Goal: Task Accomplishment & Management: Complete application form

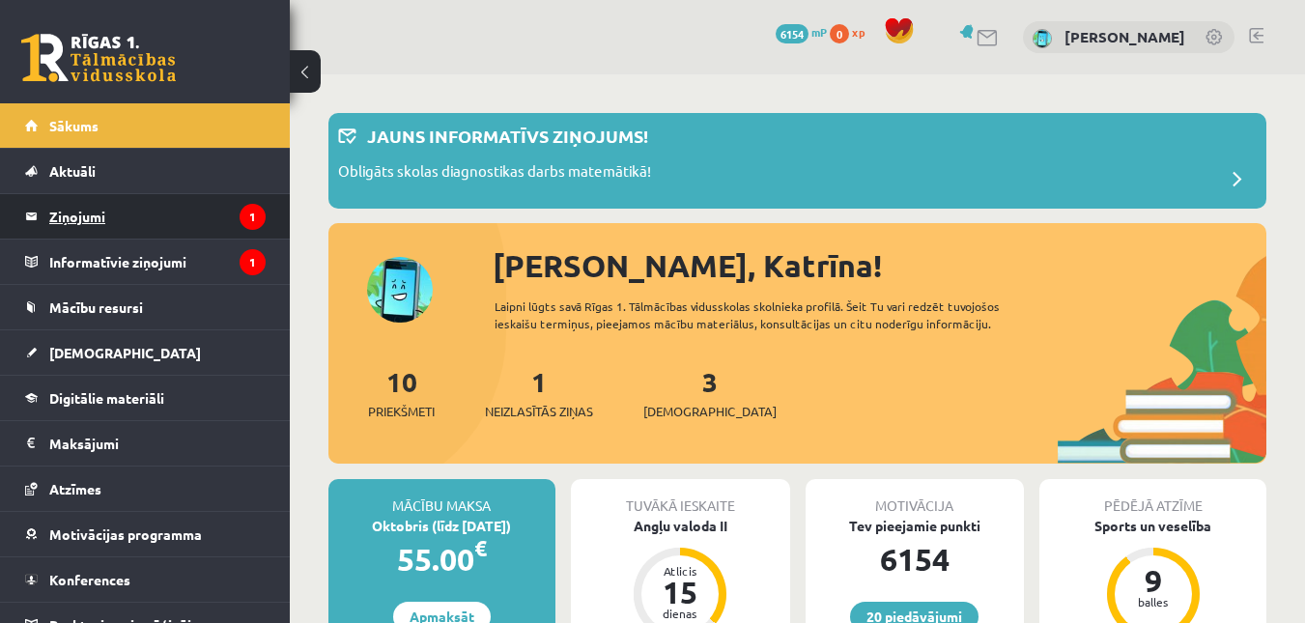
click at [160, 196] on legend "Ziņojumi 1" at bounding box center [157, 216] width 216 height 44
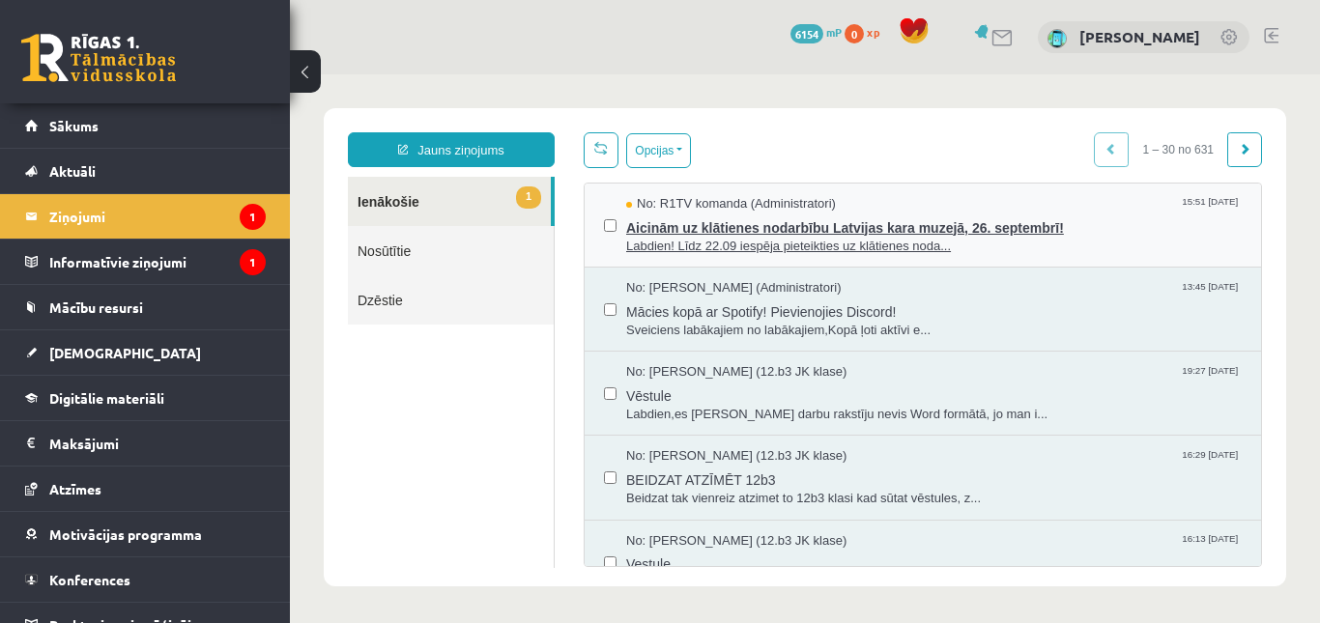
click at [926, 228] on span "Aicinām uz klātienes nodarbību Latvijas kara muzejā, 26. septembrī!" at bounding box center [933, 226] width 615 height 24
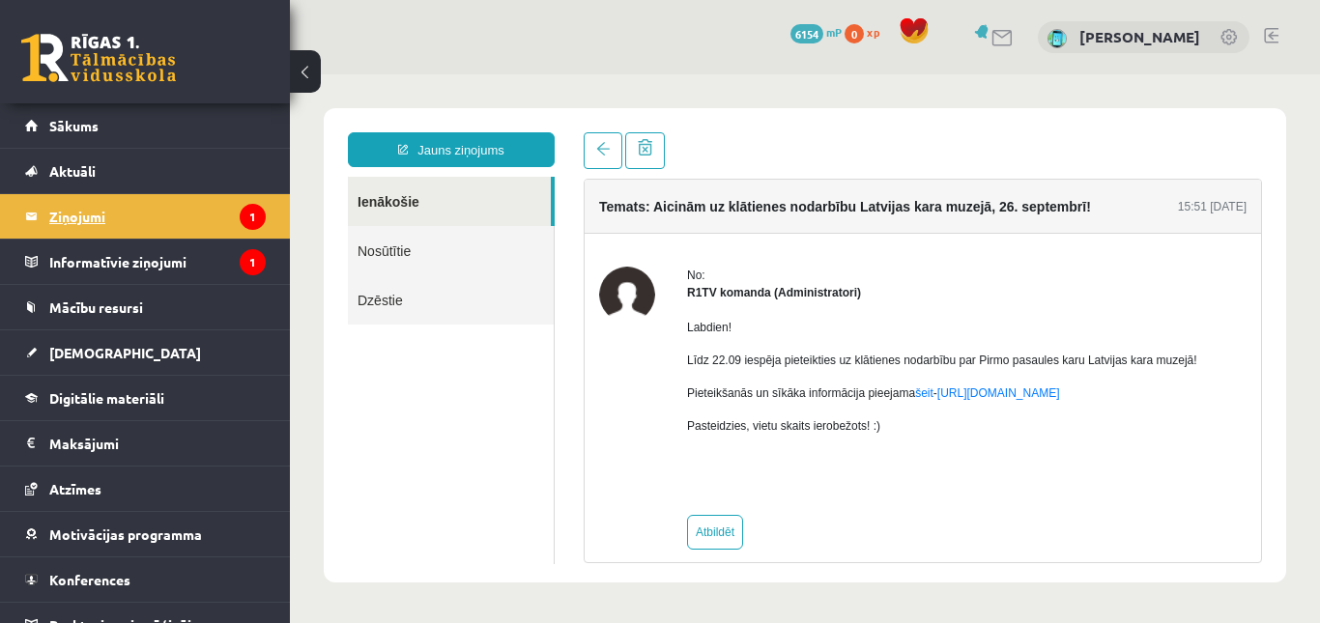
click at [250, 211] on legend "Ziņojumi 1" at bounding box center [157, 216] width 216 height 44
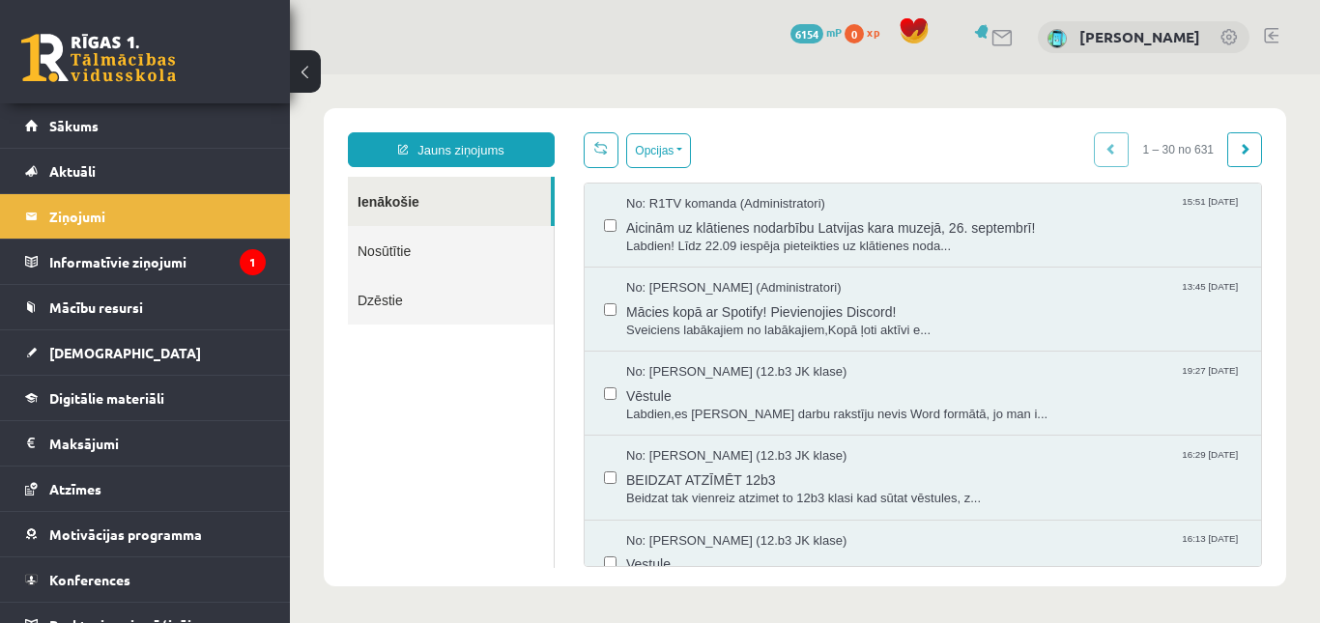
click at [423, 242] on link "Nosūtītie" at bounding box center [451, 250] width 206 height 49
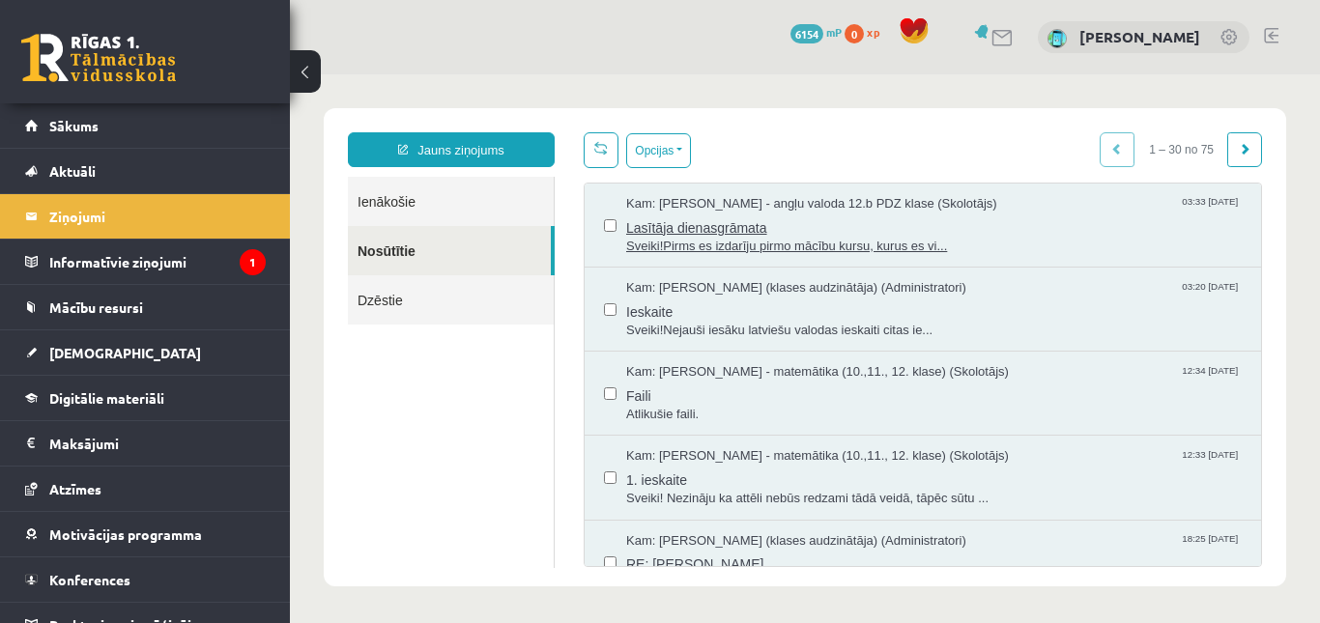
click at [825, 239] on span "Sveiki!Pirms es izdarīju pirmo mācību kursu, kurus es vi..." at bounding box center [933, 247] width 615 height 18
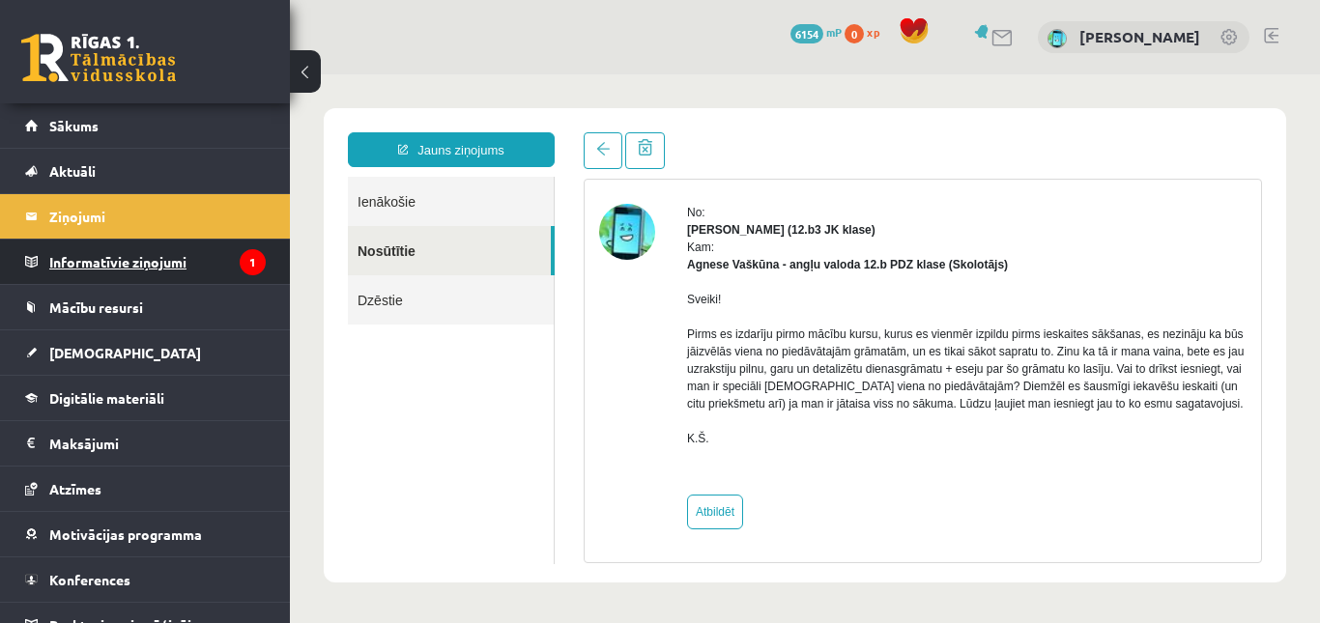
click at [193, 271] on legend "Informatīvie ziņojumi 1" at bounding box center [157, 262] width 216 height 44
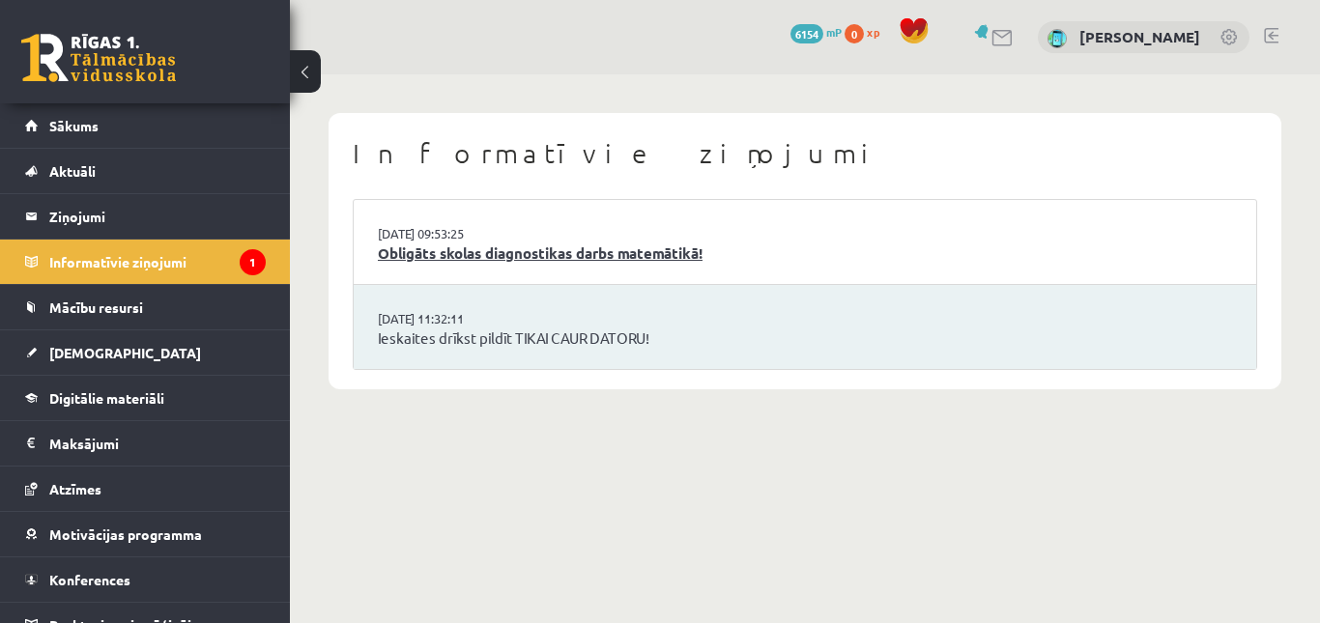
click at [702, 259] on link "Obligāts skolas diagnostikas darbs matemātikā!" at bounding box center [805, 253] width 854 height 22
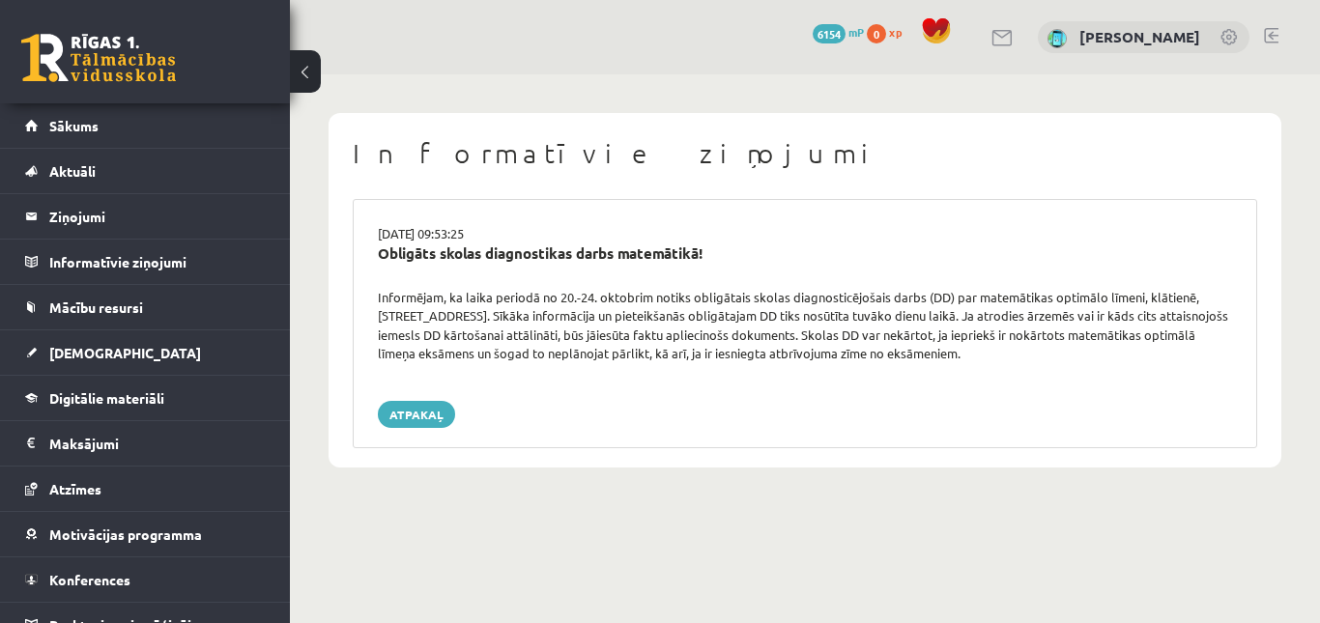
click at [932, 363] on div "Informējam, ka laika periodā no 20.-24. oktobrim notiks obligātais skolas diagn…" at bounding box center [804, 325] width 883 height 75
click at [894, 395] on div "[DATE] 09:53:25 Obligāts skolas diagnostikas darbs matemātikā! Informējam, ka l…" at bounding box center [805, 323] width 904 height 249
click at [631, 363] on div "Informējam, ka laika periodā no 20.-24. oktobrim notiks obligātais skolas diagn…" at bounding box center [804, 325] width 883 height 75
click at [81, 122] on span "Sākums" at bounding box center [73, 125] width 49 height 17
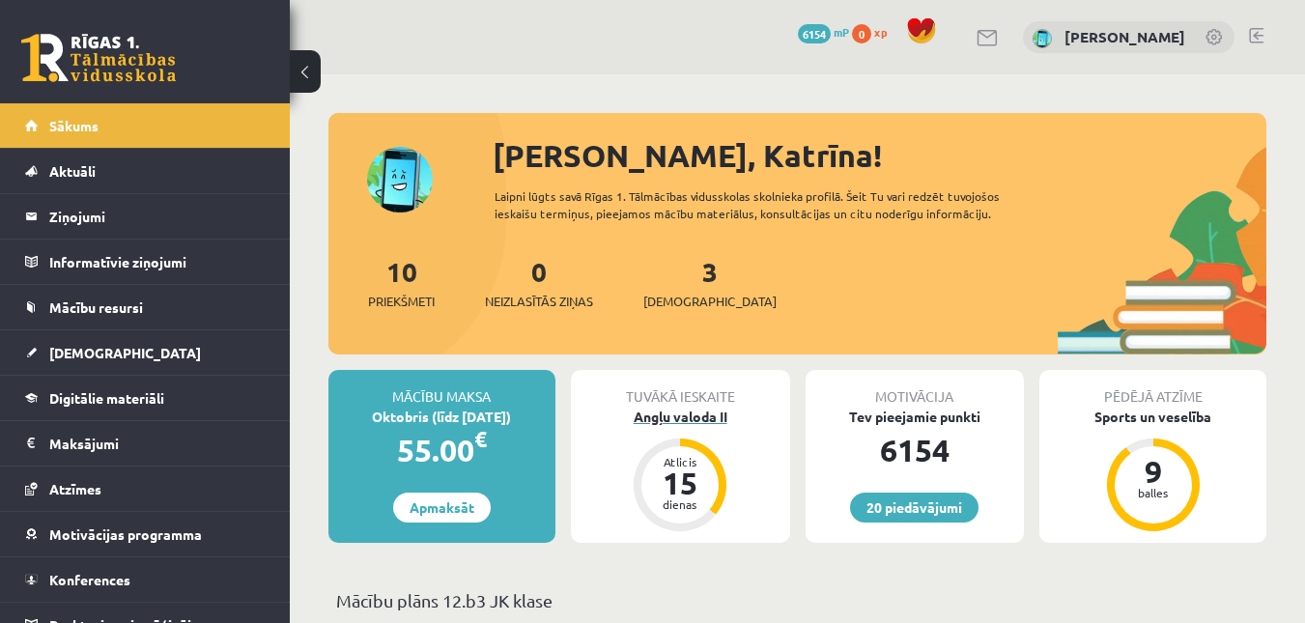
click at [715, 426] on div "Angļu valoda II" at bounding box center [680, 417] width 219 height 20
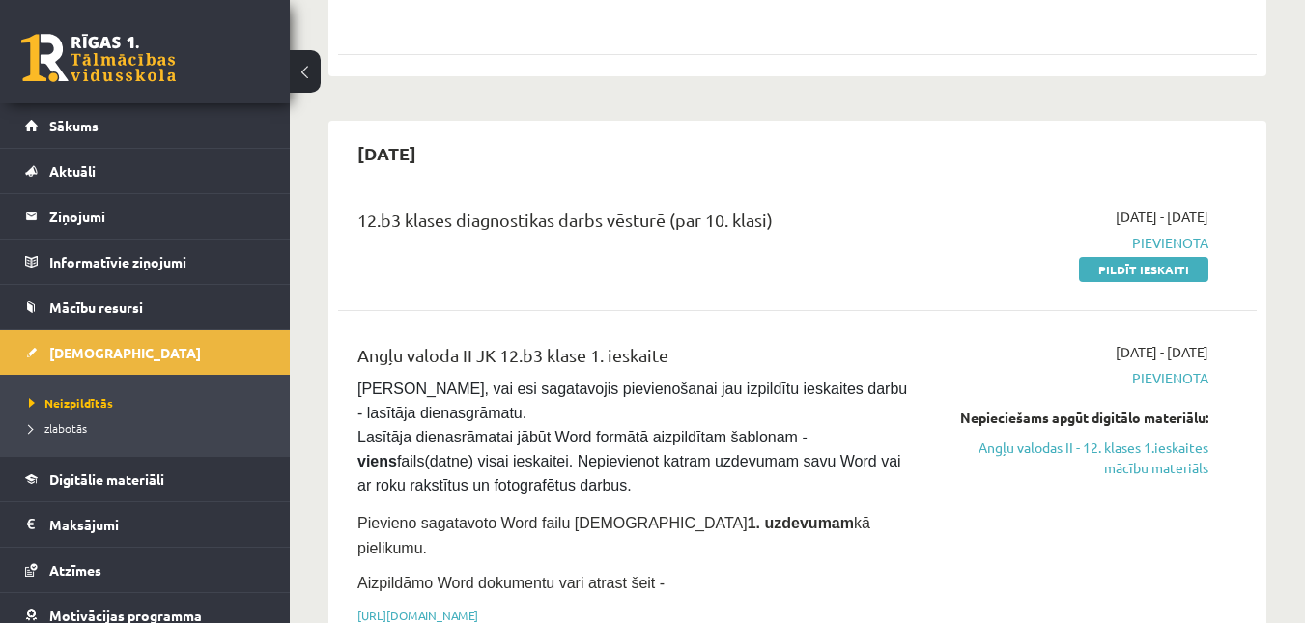
scroll to position [1159, 0]
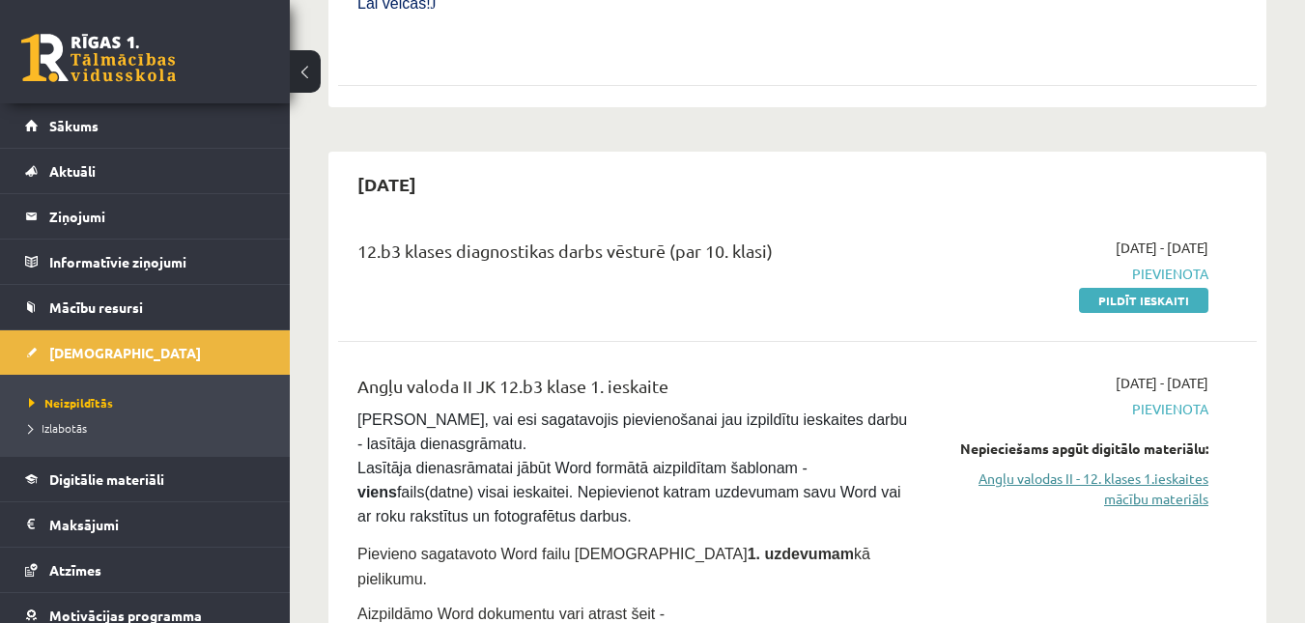
click at [1150, 469] on link "Angļu valodas II - 12. klases 1.ieskaites mācību materiāls" at bounding box center [1076, 489] width 265 height 41
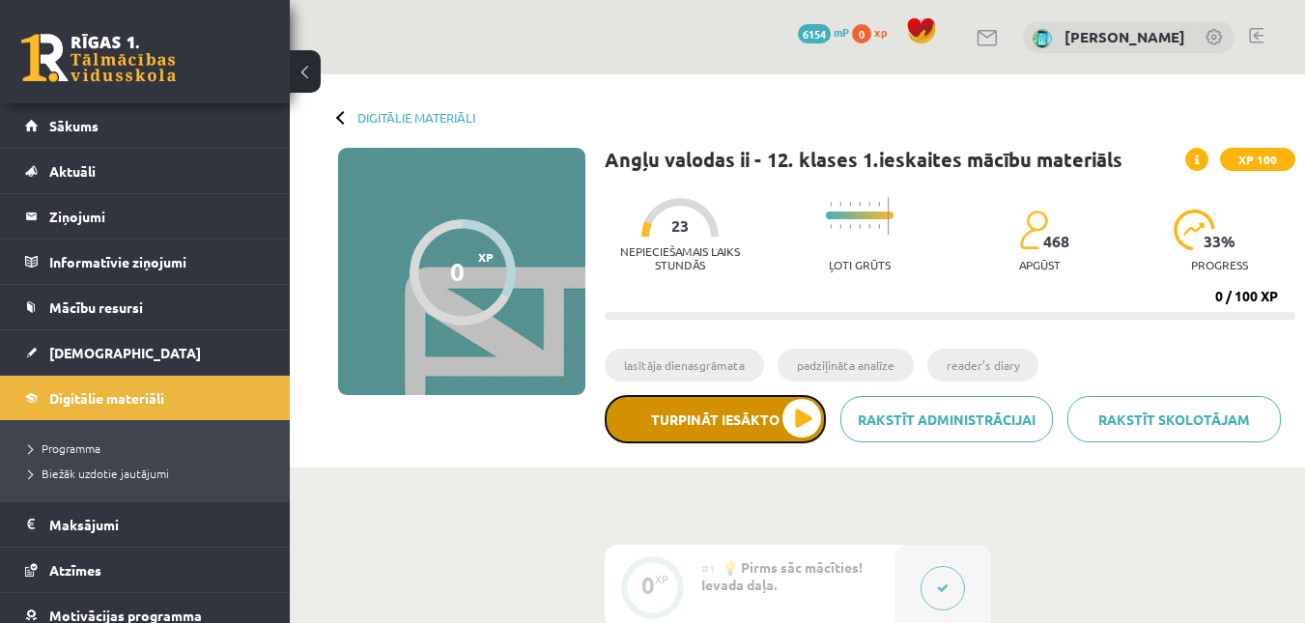
click at [790, 413] on button "Turpināt iesākto" at bounding box center [715, 419] width 221 height 48
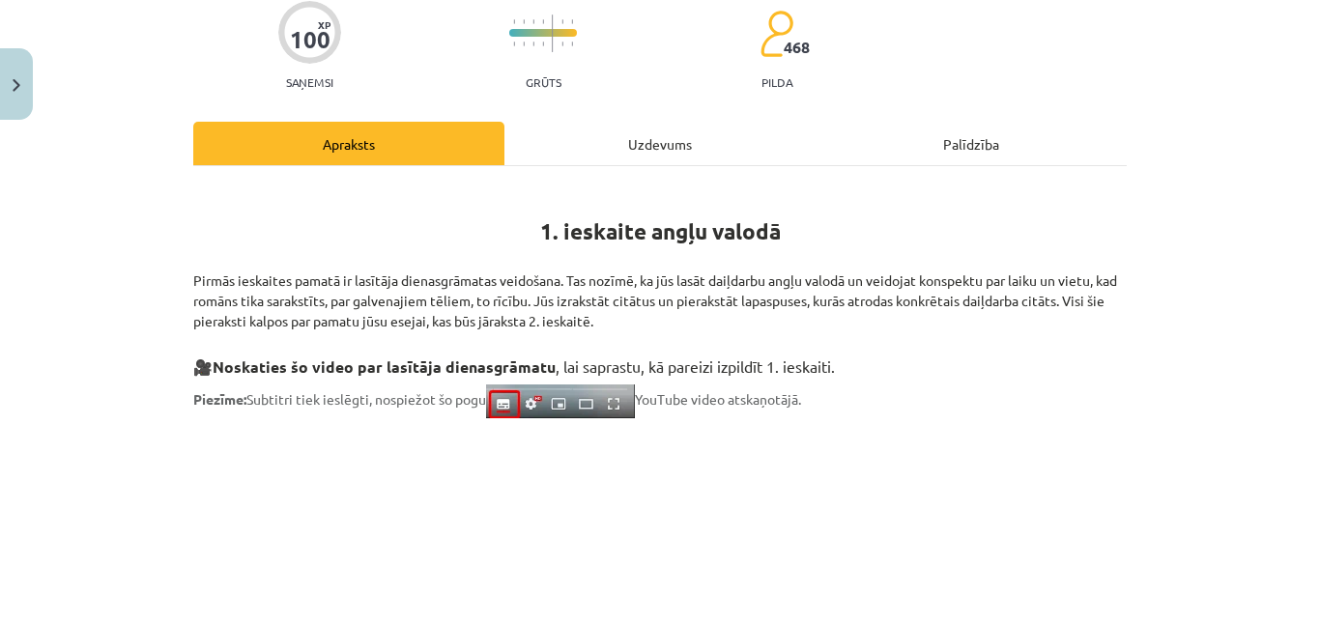
click at [622, 139] on div "Uzdevums" at bounding box center [659, 143] width 311 height 43
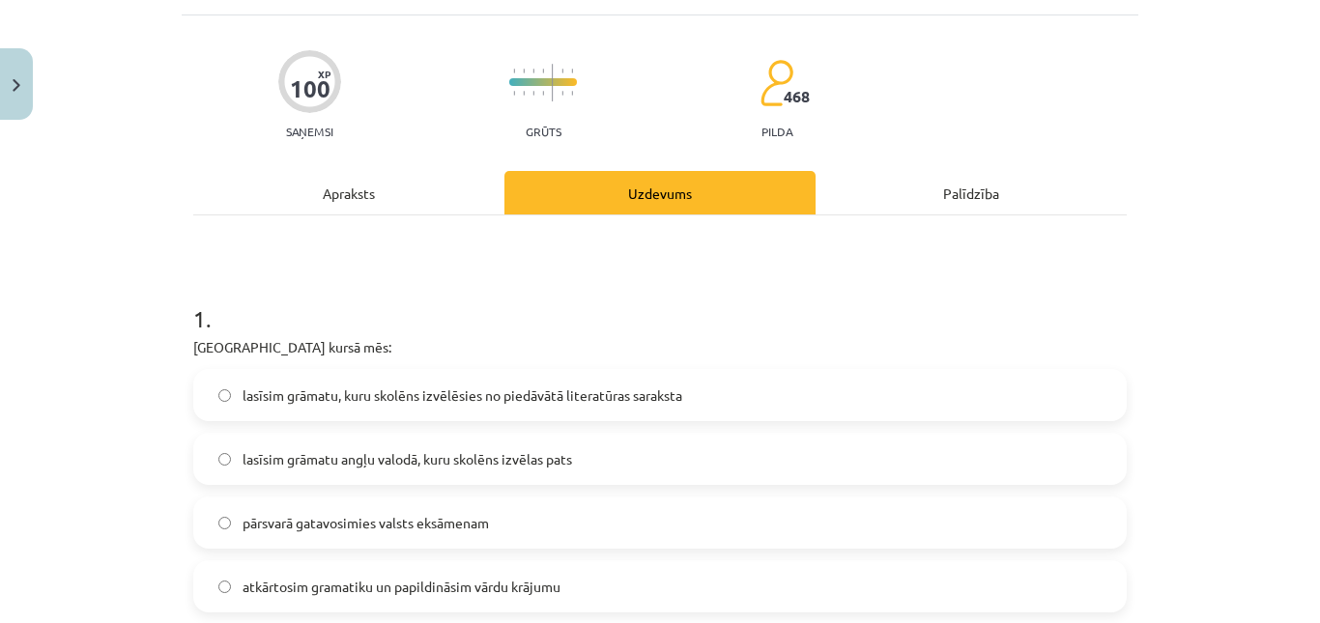
scroll to position [338, 0]
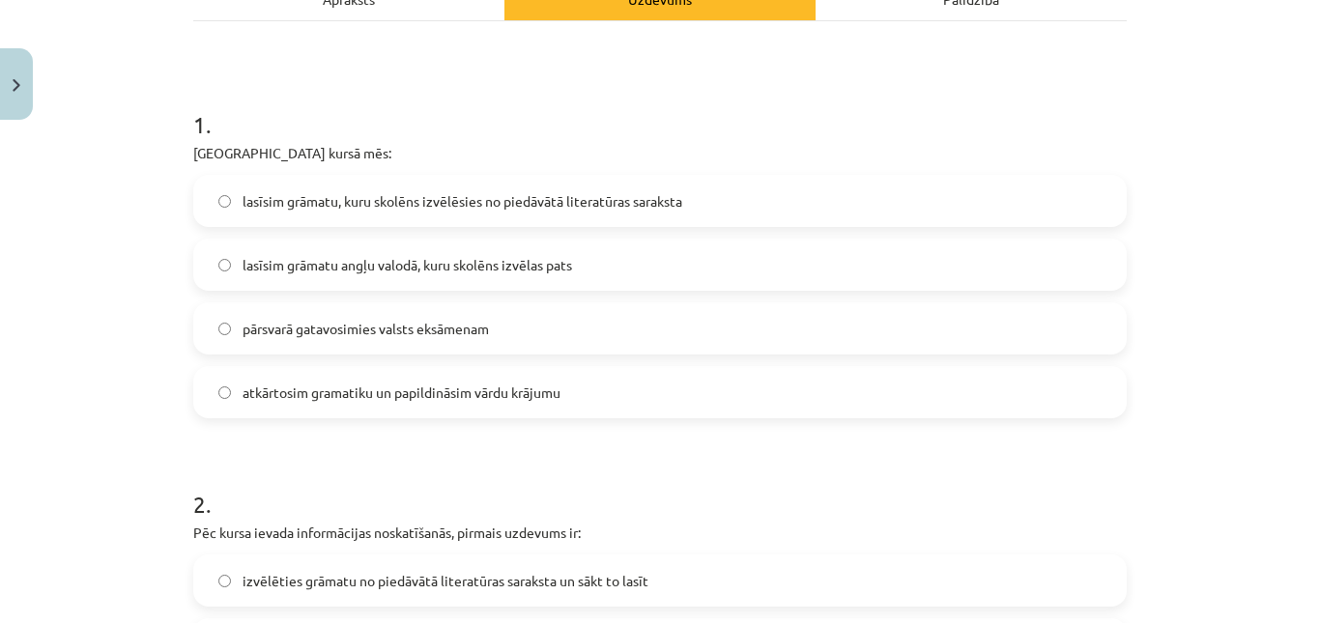
click at [543, 221] on label "lasīsim grāmatu, kuru skolēns izvēlēsies no piedāvātā literatūras saraksta" at bounding box center [659, 201] width 929 height 48
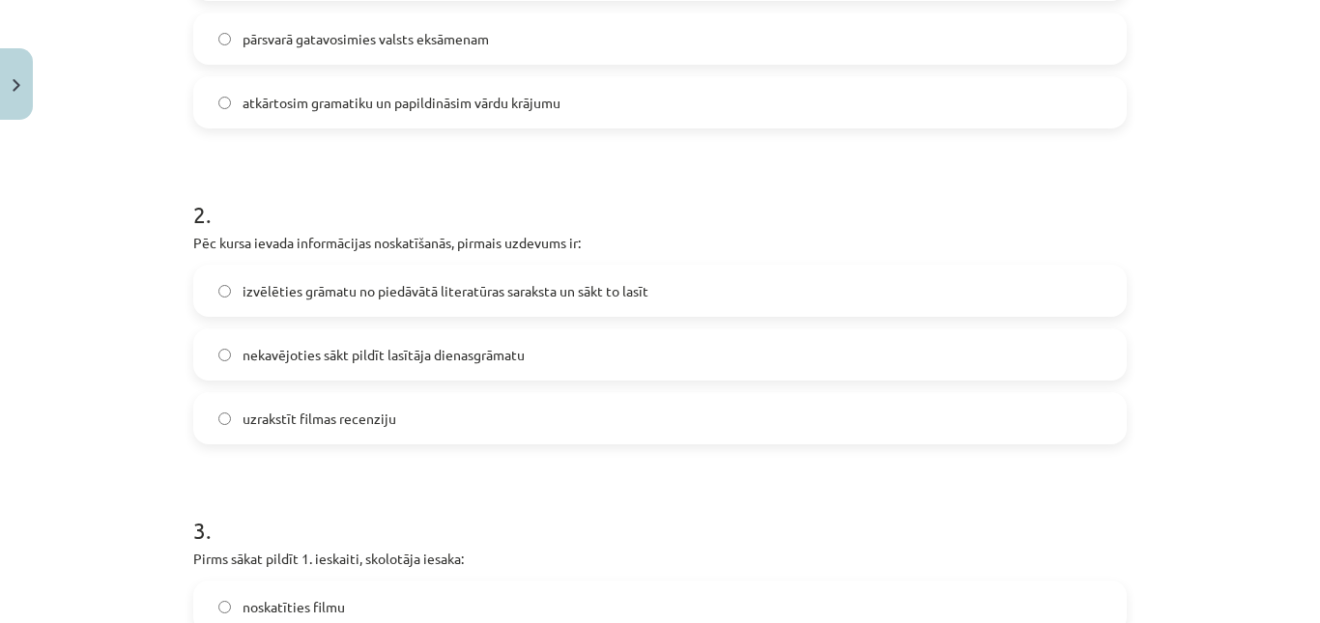
scroll to position [725, 0]
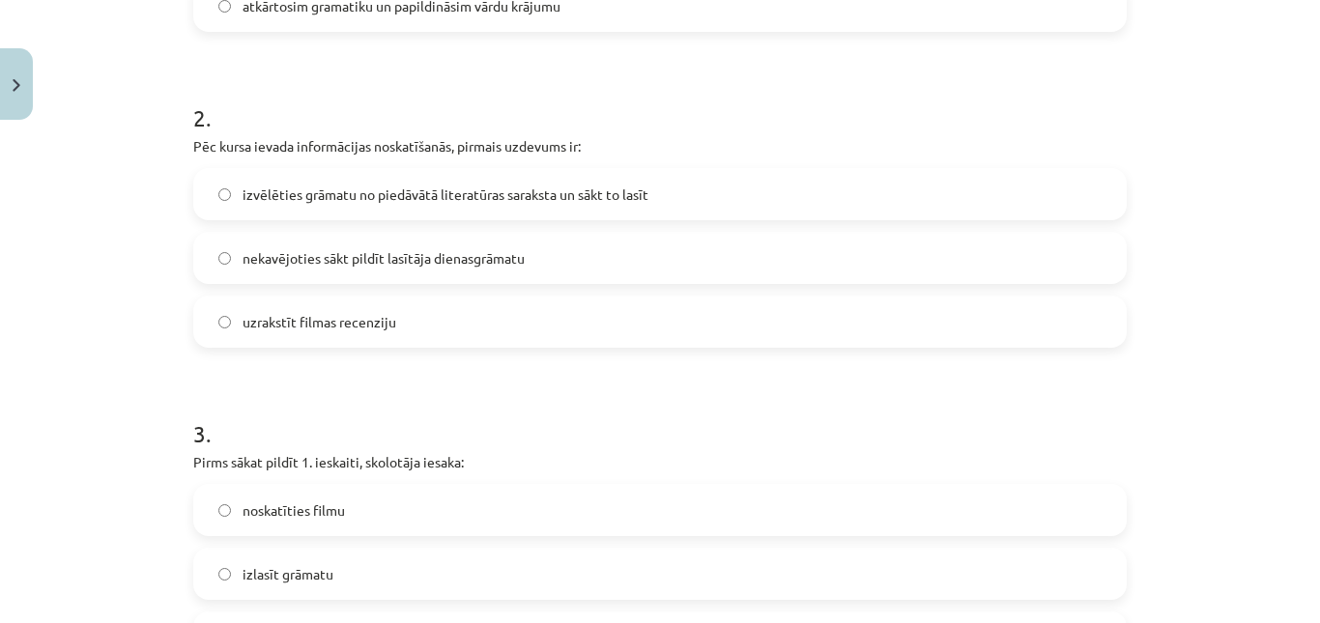
click at [540, 216] on label "izvēlēties grāmatu no piedāvātā literatūras saraksta un sākt to lasīt" at bounding box center [659, 194] width 929 height 48
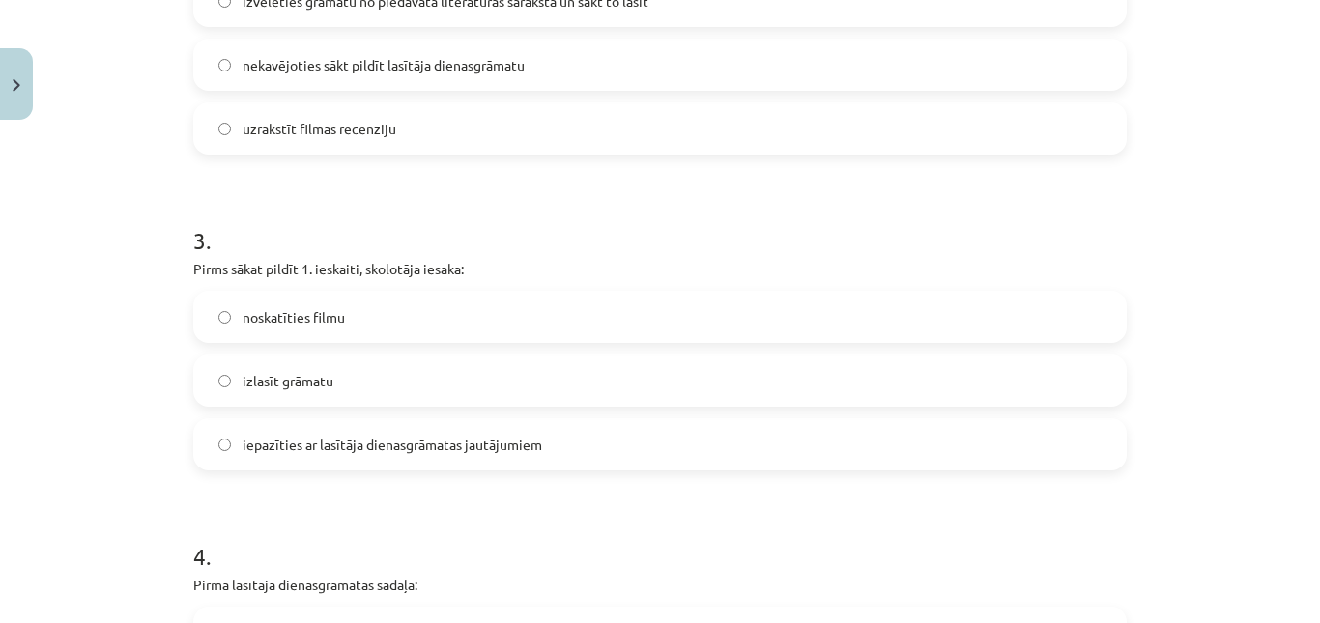
scroll to position [1014, 0]
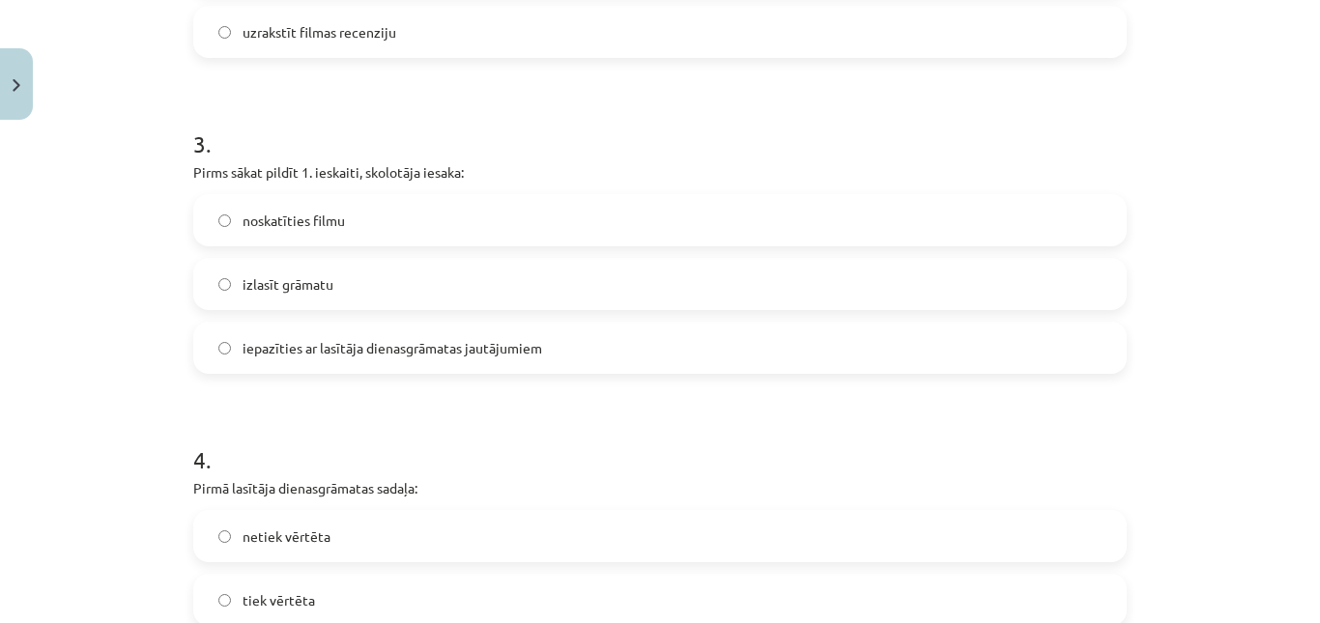
click at [525, 358] on span "iepazīties ar lasītāja dienasgrāmatas jautājumiem" at bounding box center [391, 348] width 299 height 20
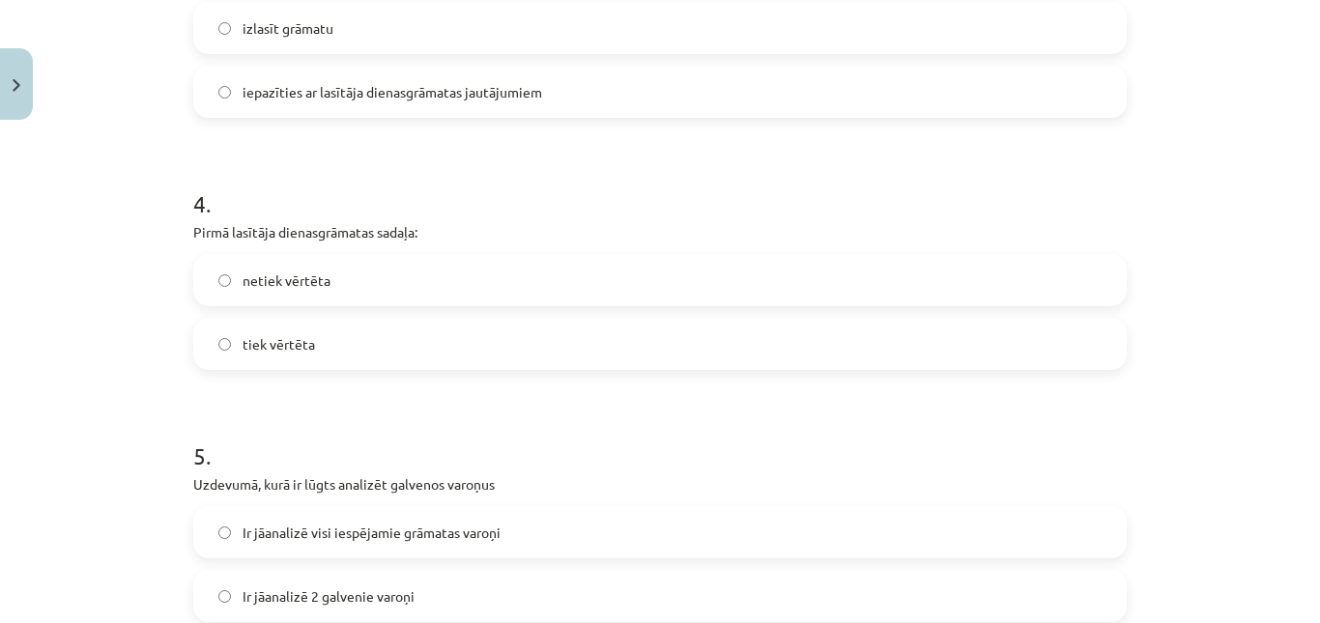
scroll to position [1304, 0]
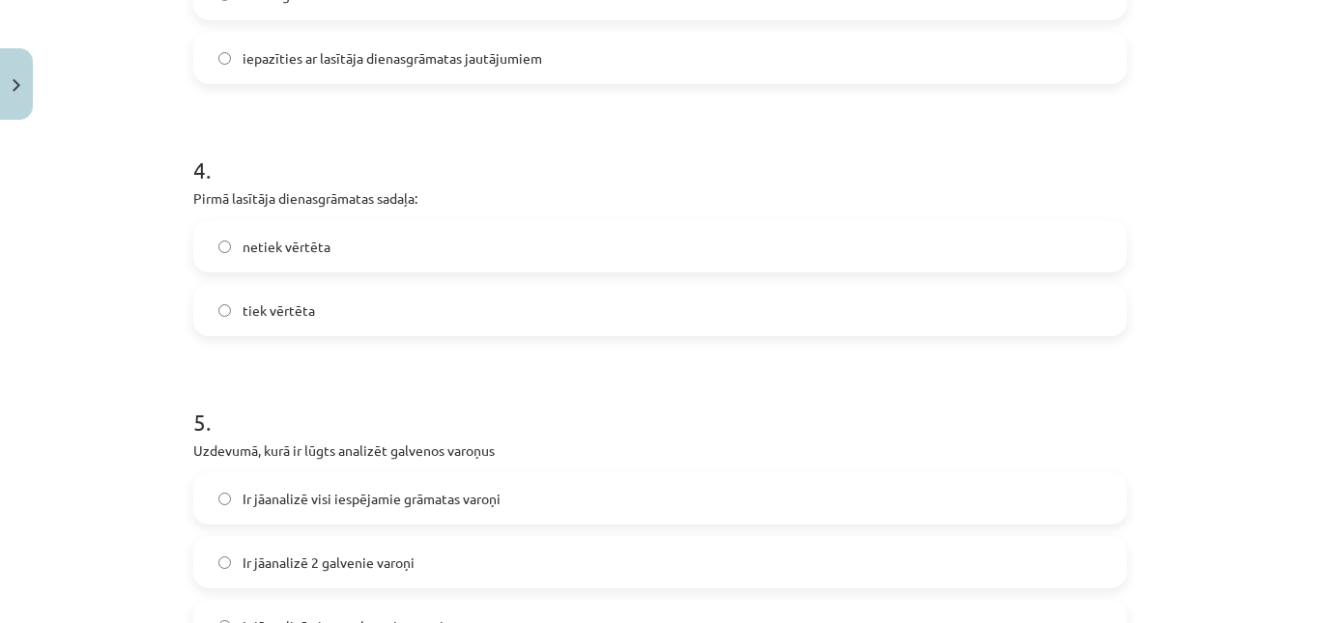
click at [327, 324] on label "tiek vērtēta" at bounding box center [659, 310] width 929 height 48
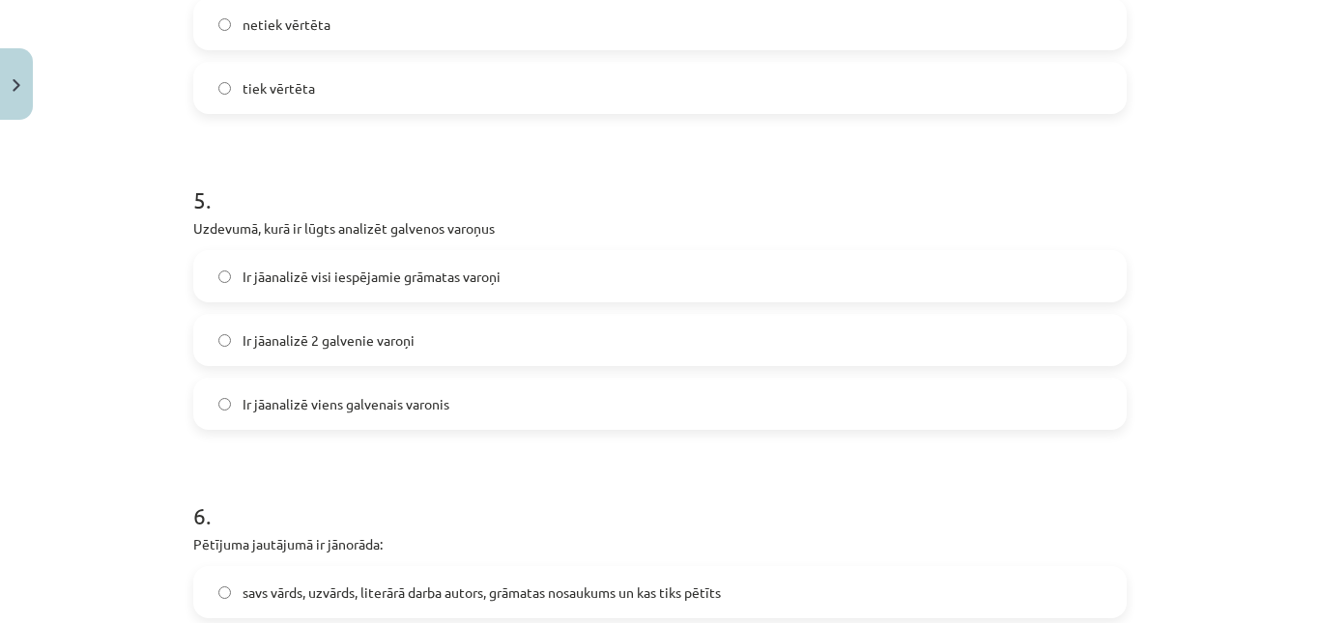
scroll to position [1594, 0]
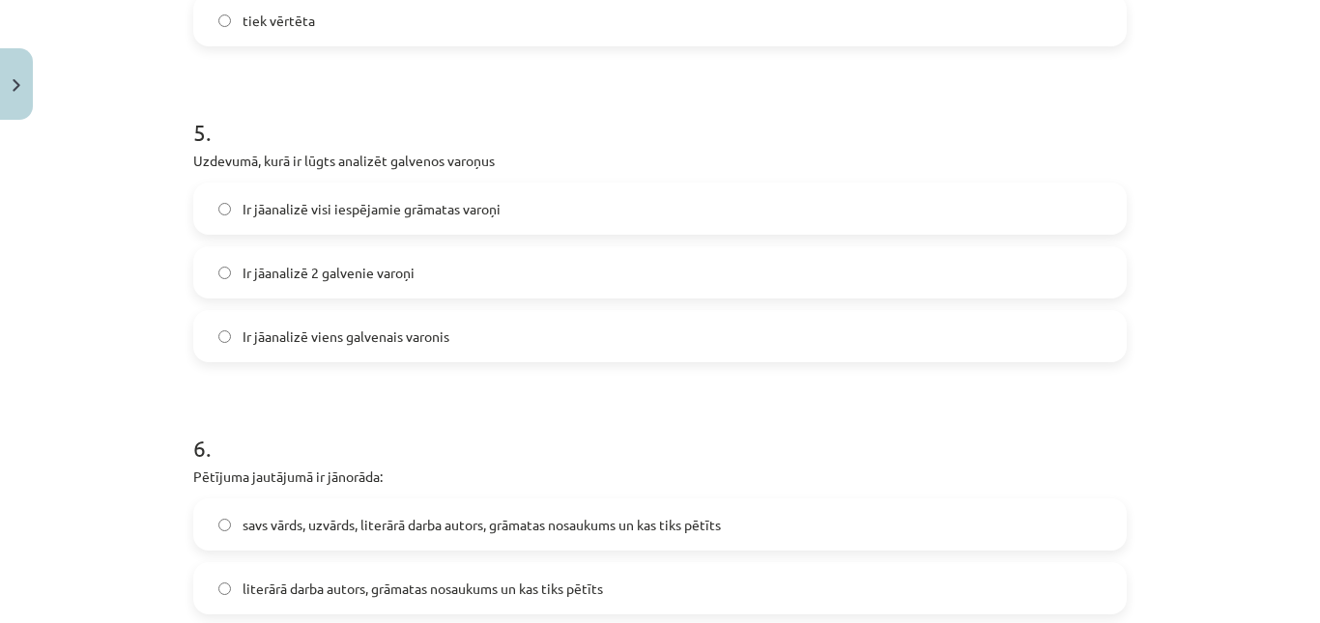
click at [393, 283] on span "Ir jāanalizē 2 galvenie varoņi" at bounding box center [328, 273] width 172 height 20
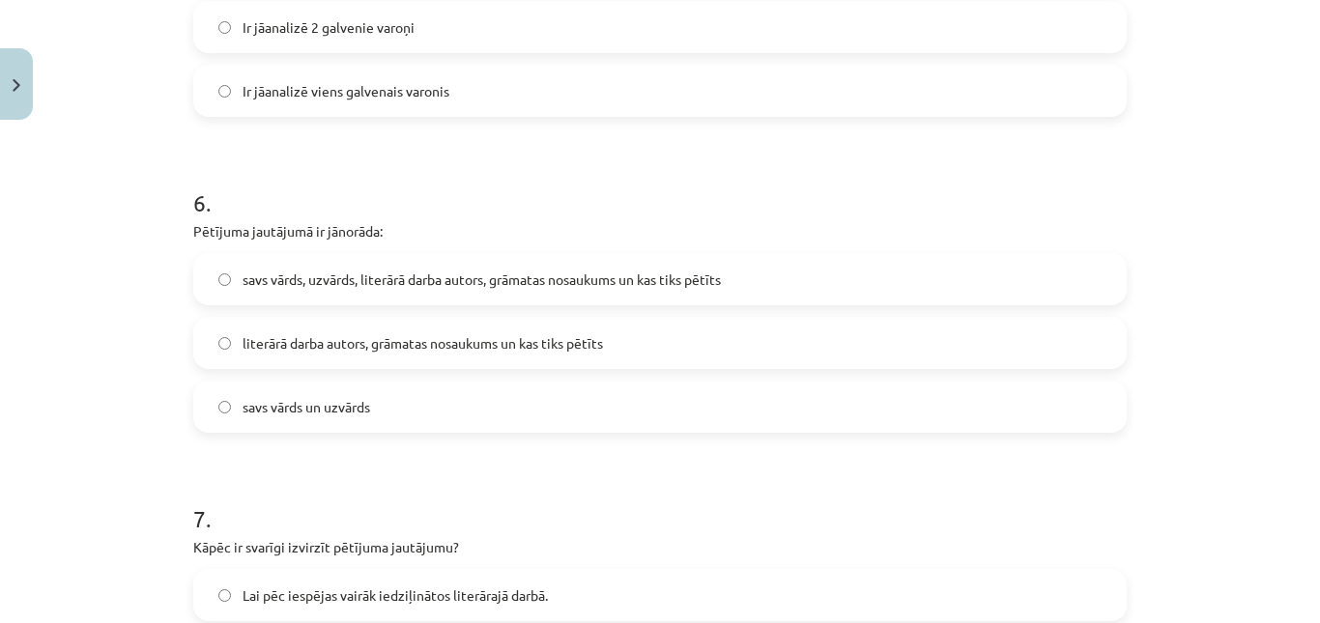
scroll to position [1884, 0]
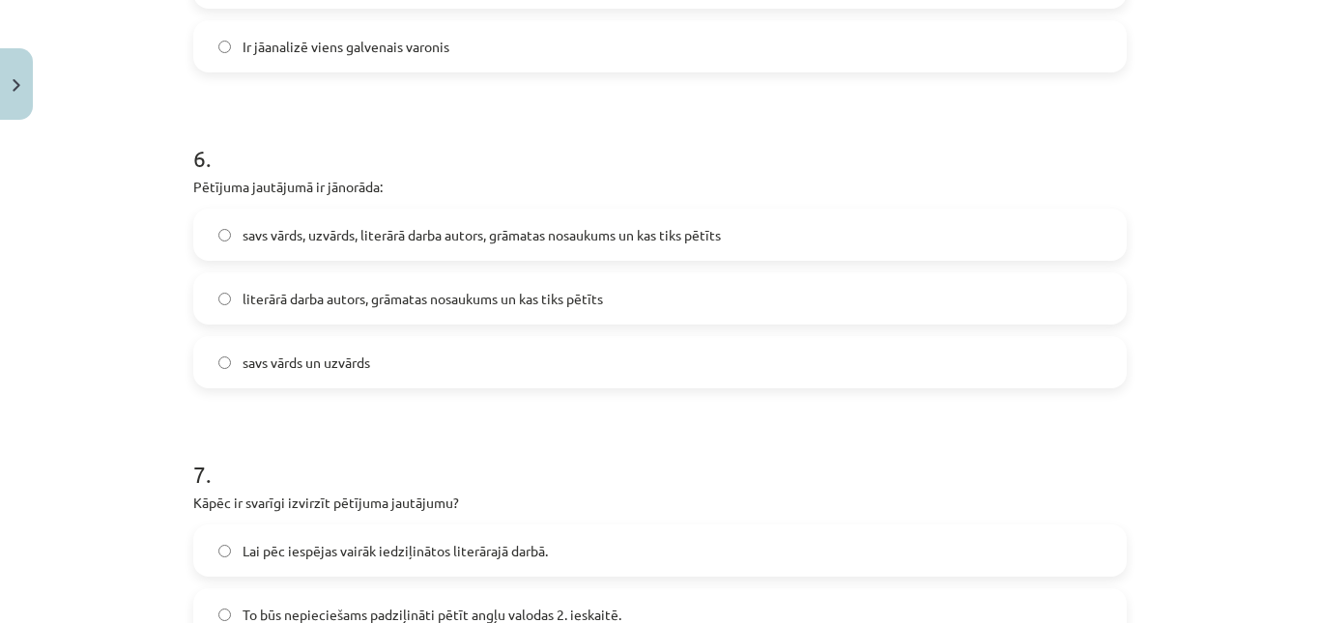
click at [584, 323] on label "literārā darba autors, grāmatas nosaukums un kas tiks pētīts" at bounding box center [659, 298] width 929 height 48
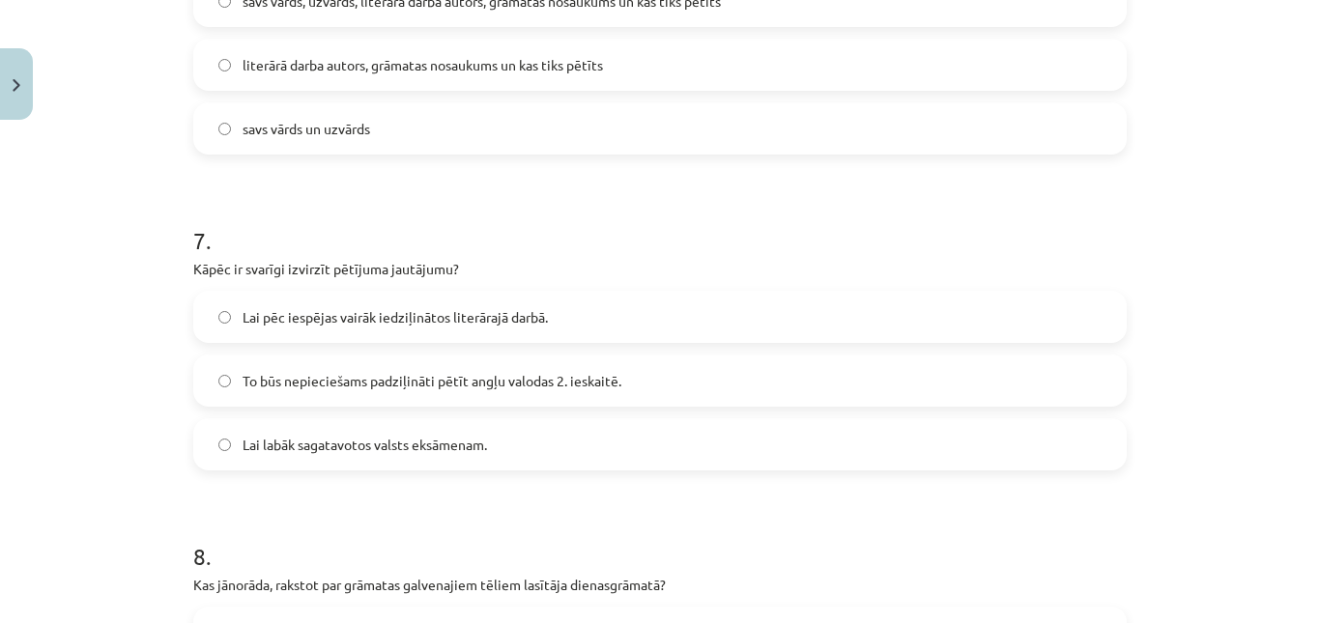
scroll to position [2174, 0]
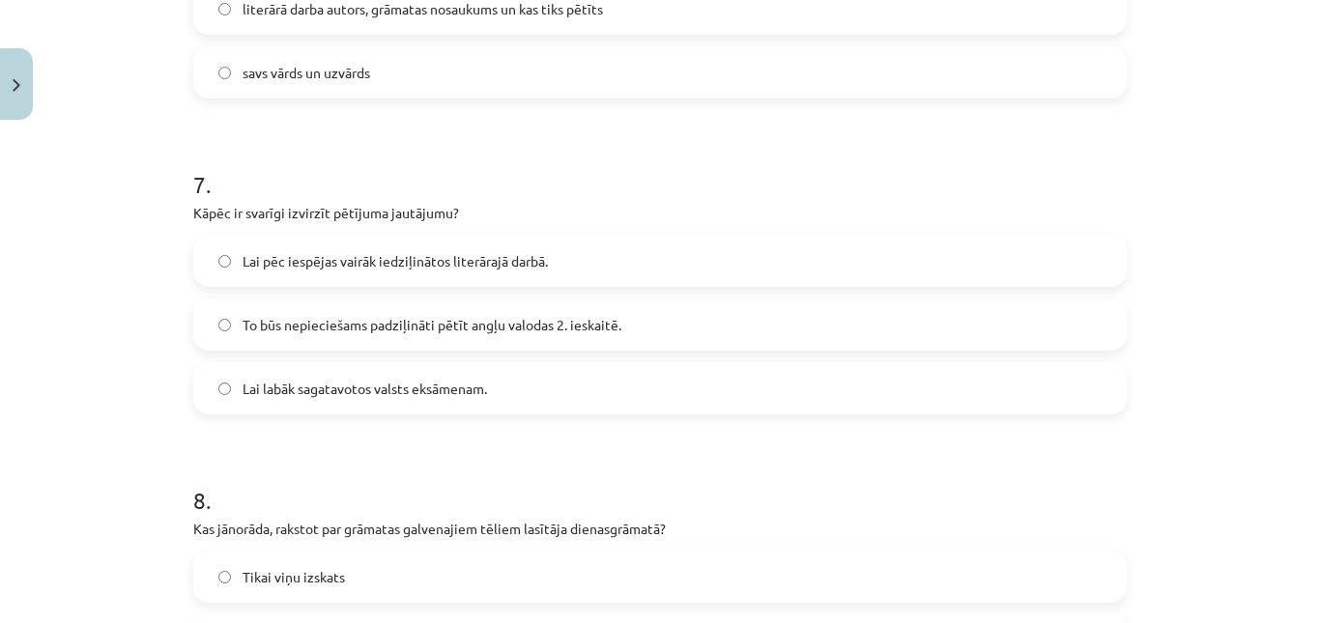
click at [652, 342] on label "To būs nepieciešams padziļināti pētīt angļu valodas 2. ieskaitē." at bounding box center [659, 324] width 929 height 48
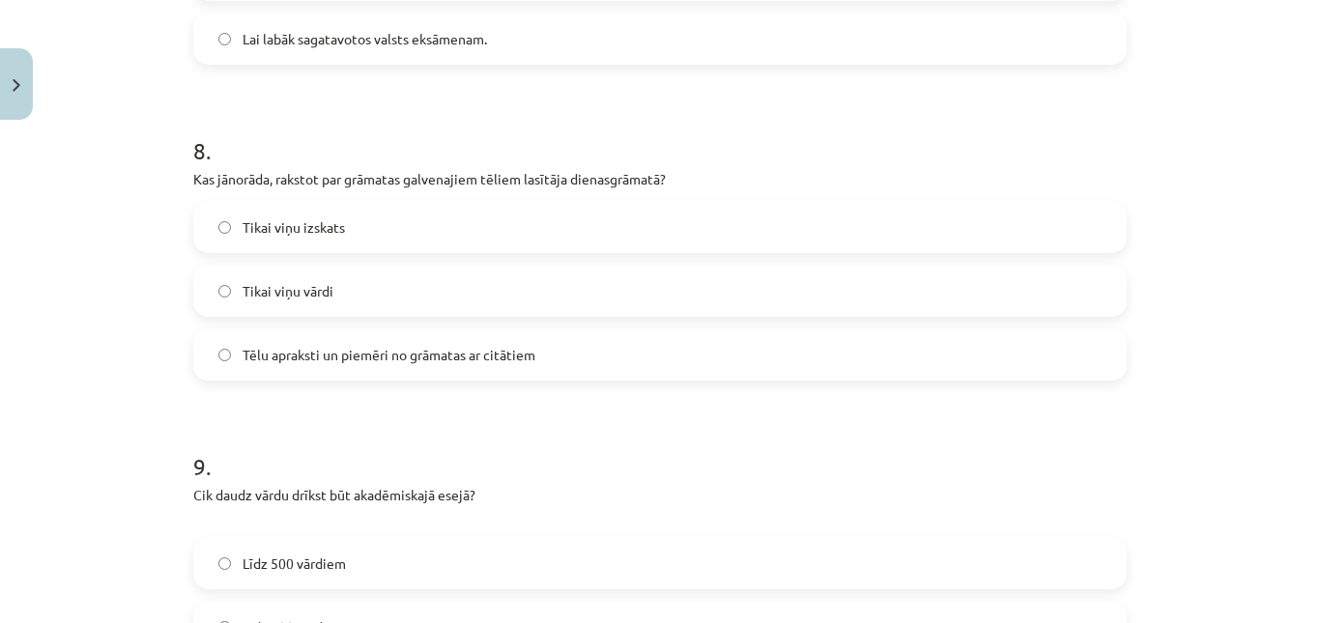
scroll to position [2560, 0]
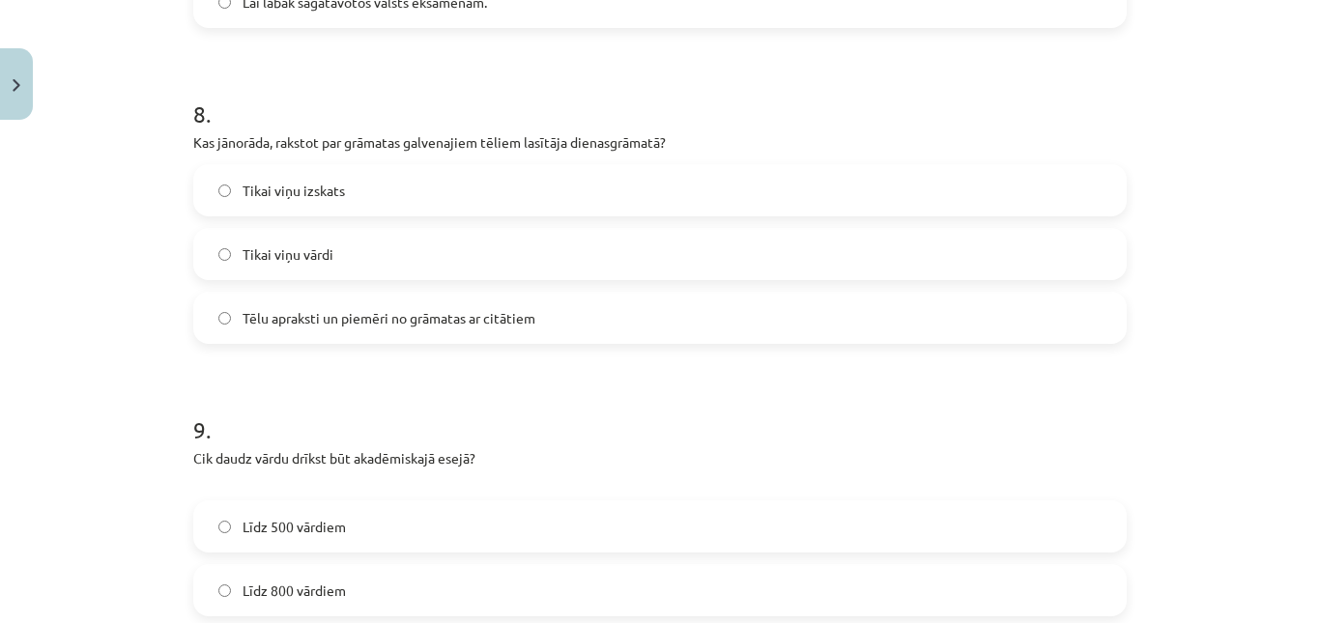
click at [528, 342] on label "Tēlu apraksti un piemēri no grāmatas ar citātiem" at bounding box center [659, 318] width 929 height 48
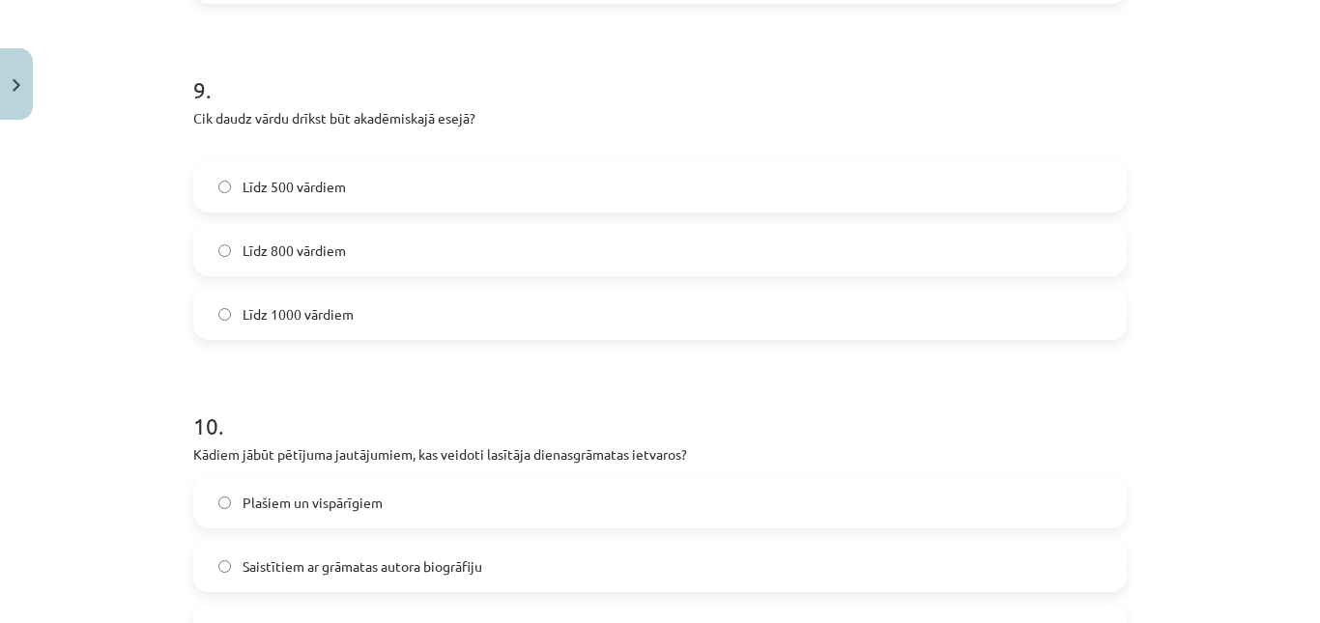
scroll to position [2947, 0]
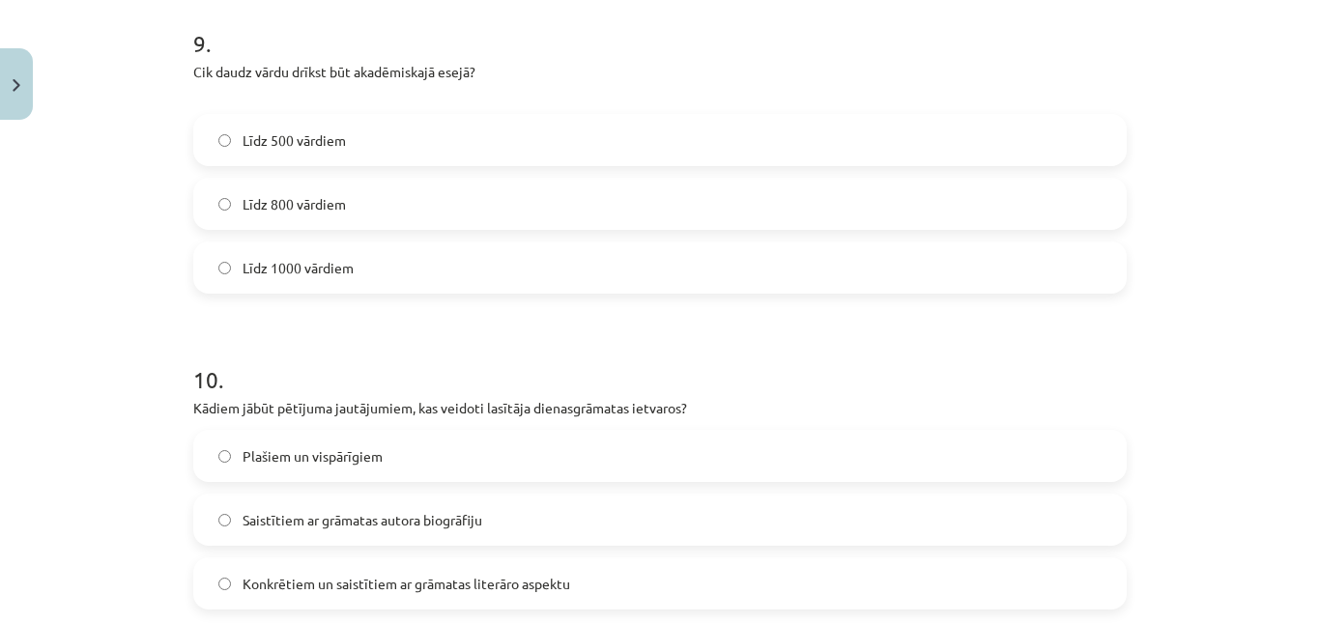
click at [329, 292] on label "Līdz 1000 vārdiem" at bounding box center [659, 267] width 929 height 48
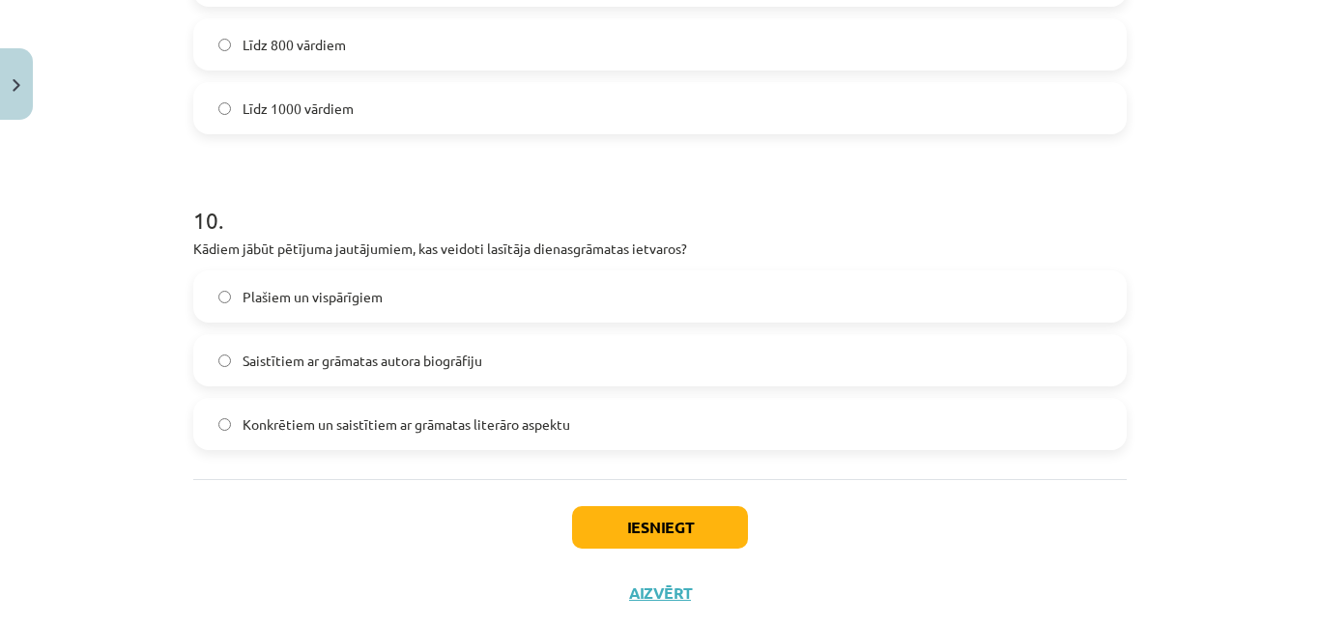
scroll to position [3140, 0]
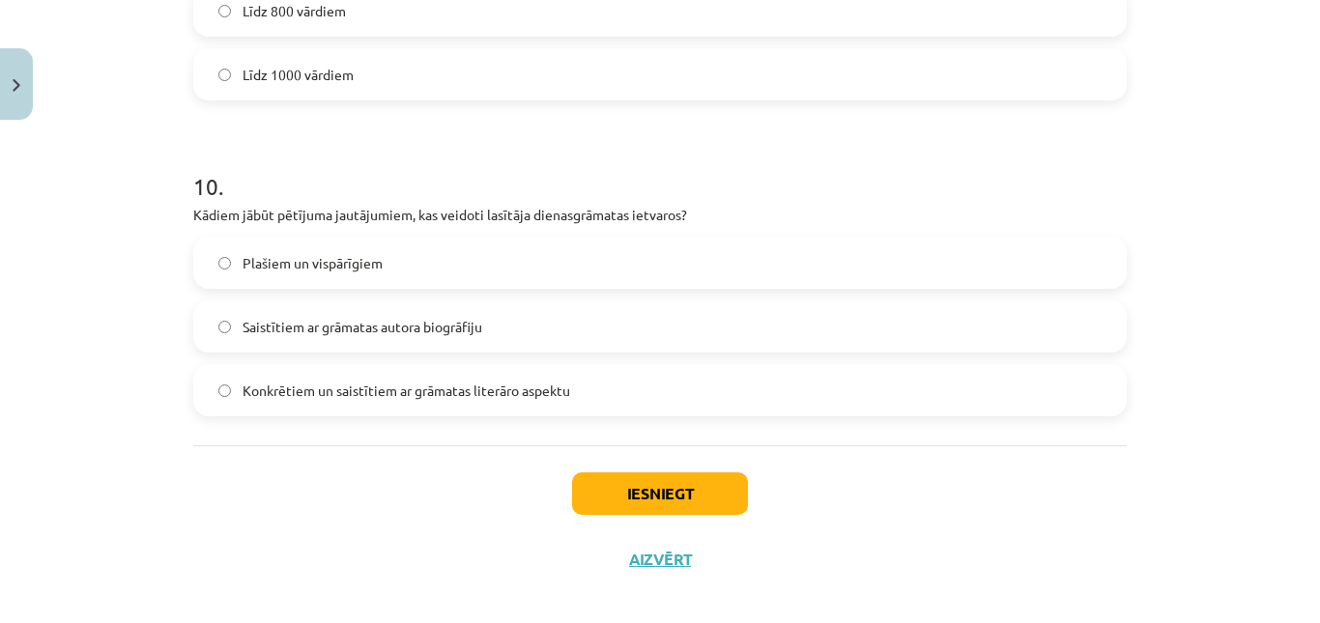
click at [398, 284] on label "Plašiem un vispārīgiem" at bounding box center [659, 263] width 929 height 48
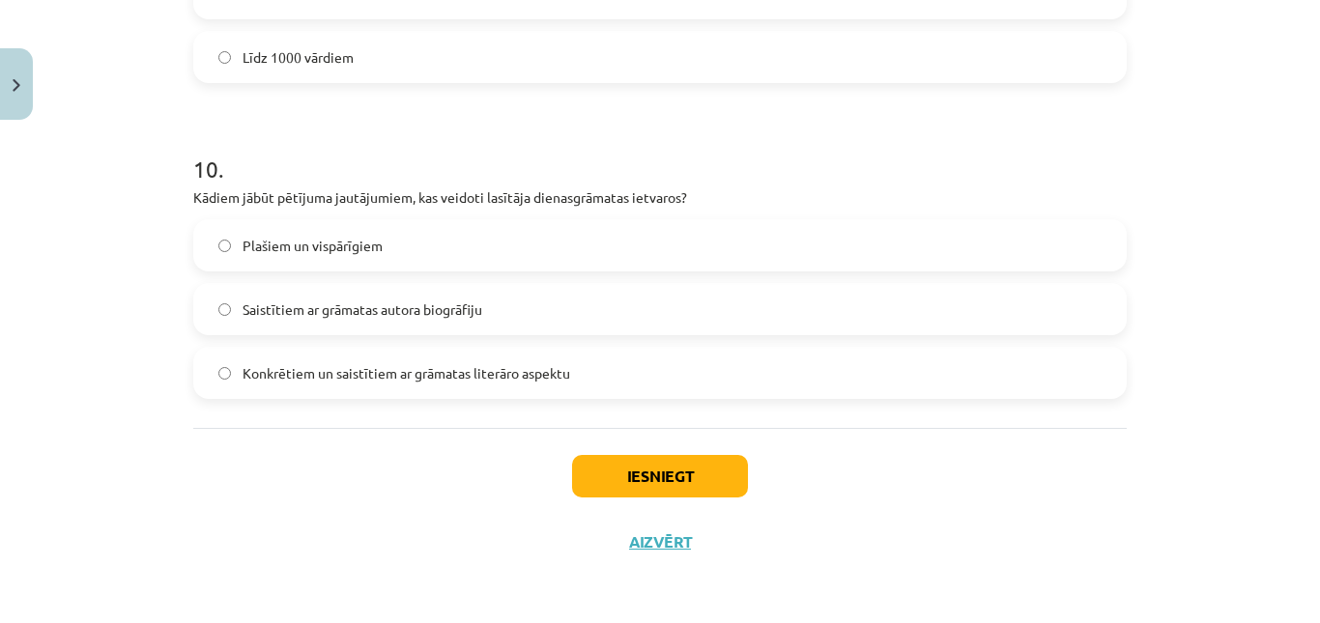
scroll to position [3192, 0]
click at [624, 462] on button "Iesniegt" at bounding box center [660, 476] width 176 height 43
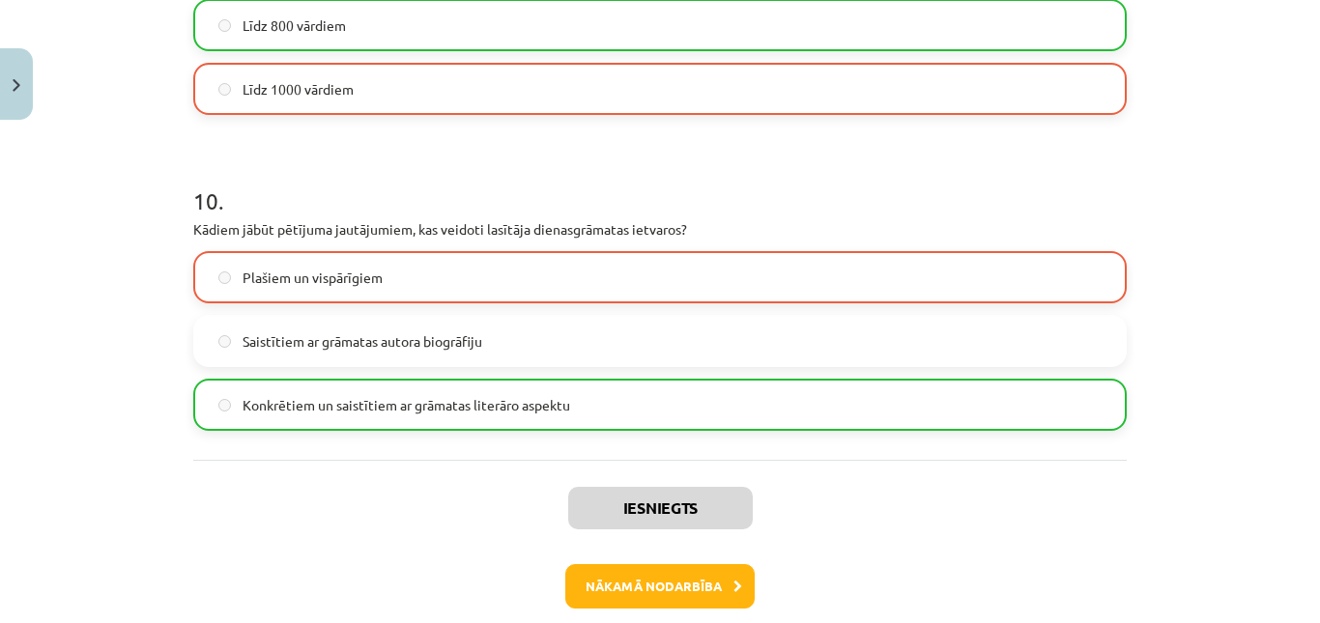
scroll to position [3254, 0]
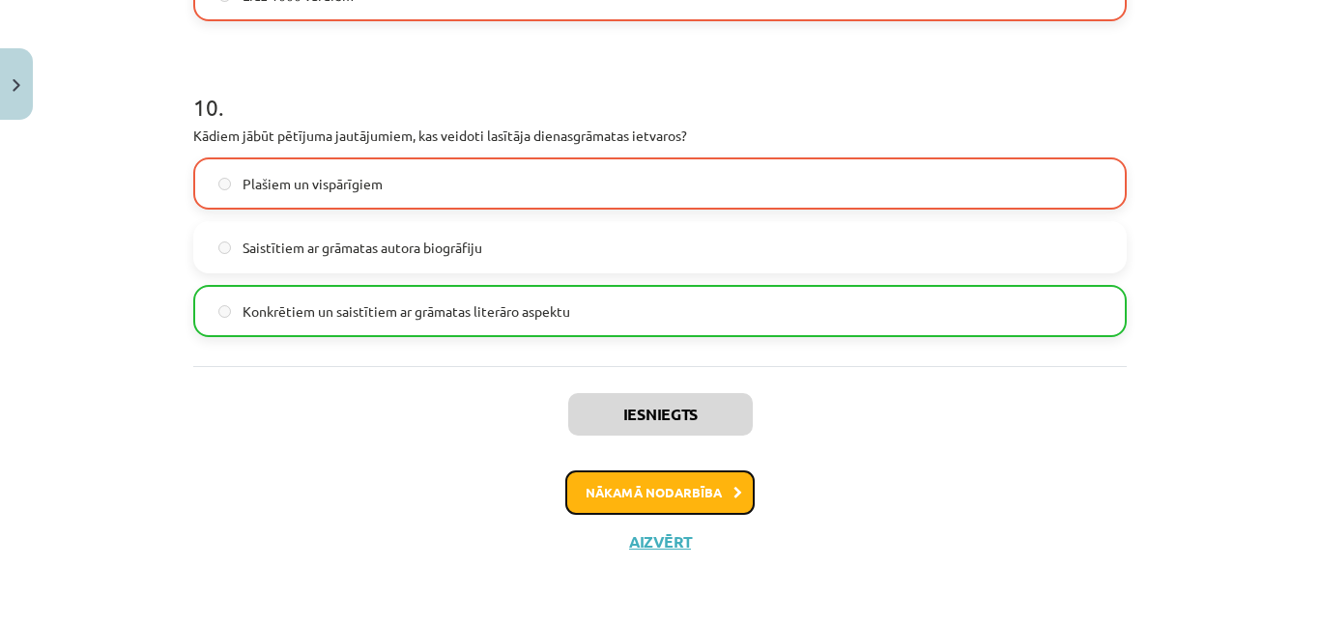
click at [697, 493] on button "Nākamā nodarbība" at bounding box center [659, 492] width 189 height 44
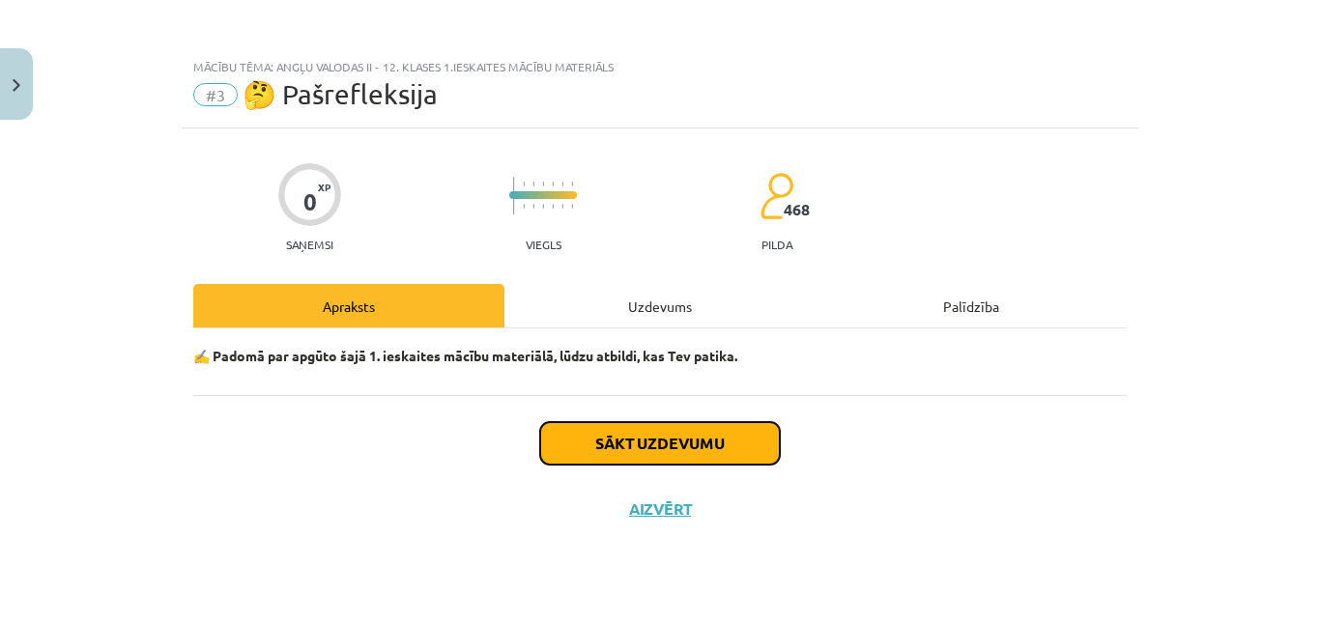
click at [659, 450] on button "Sākt uzdevumu" at bounding box center [660, 443] width 240 height 43
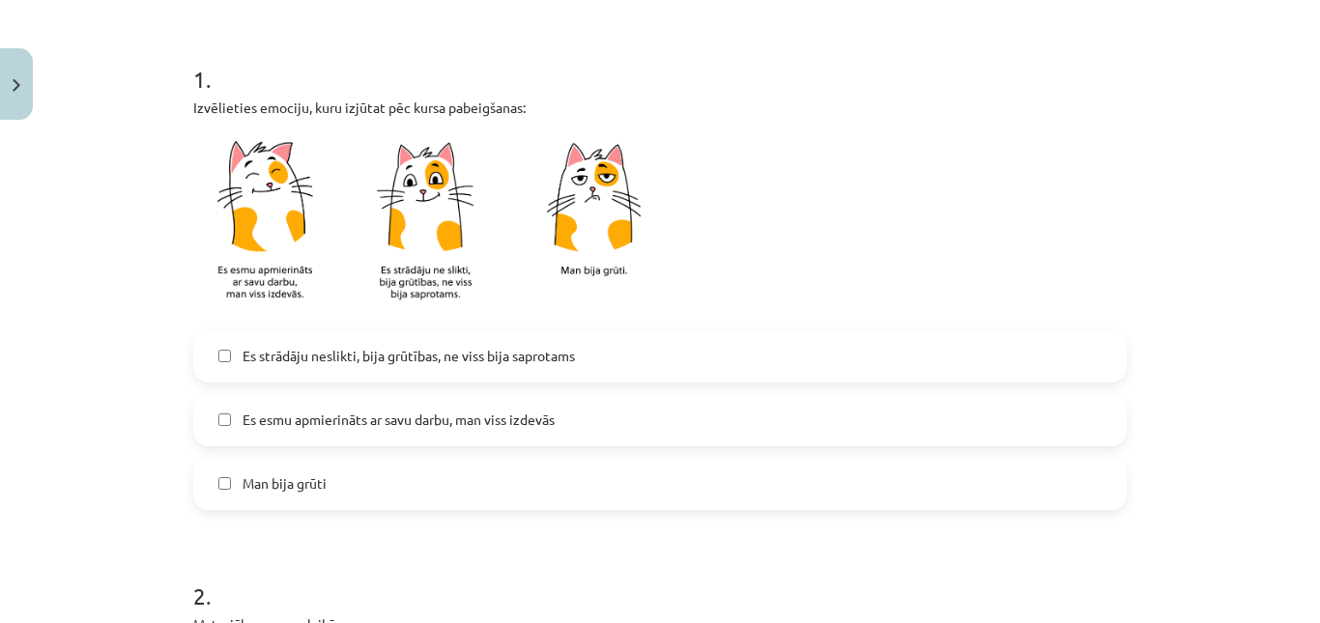
scroll to position [386, 0]
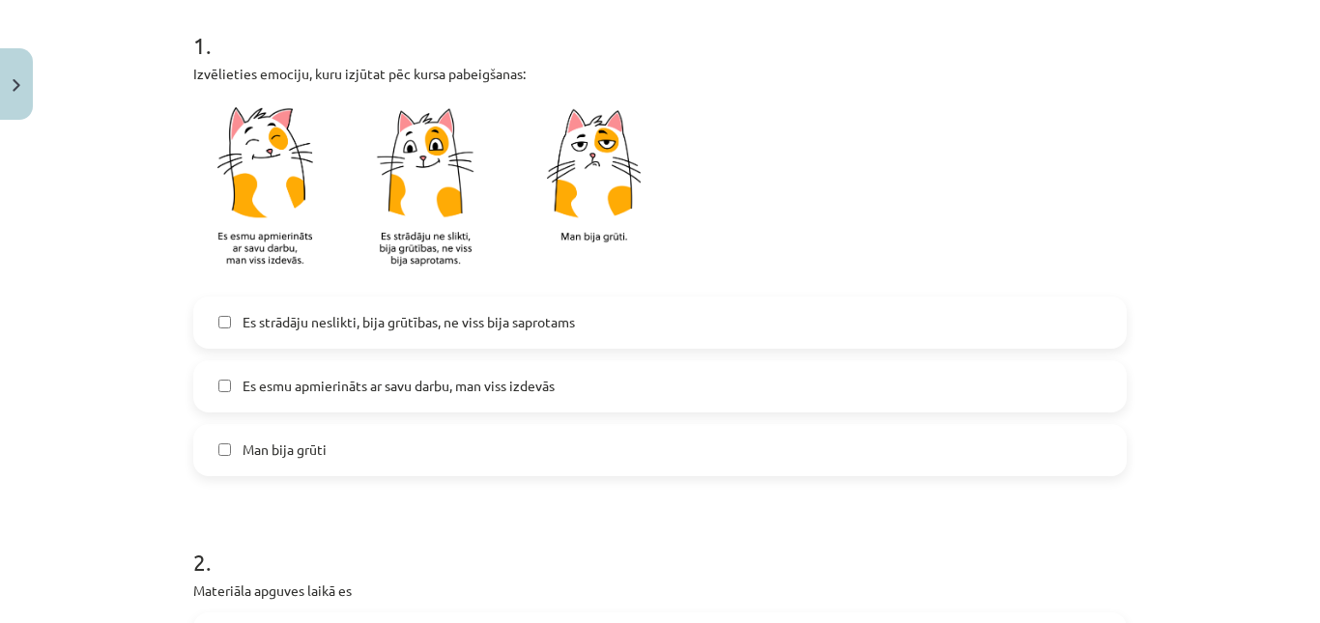
click at [460, 326] on span "Es strādāju neslikti, bija grūtības, ne viss bija saprotams" at bounding box center [408, 322] width 332 height 20
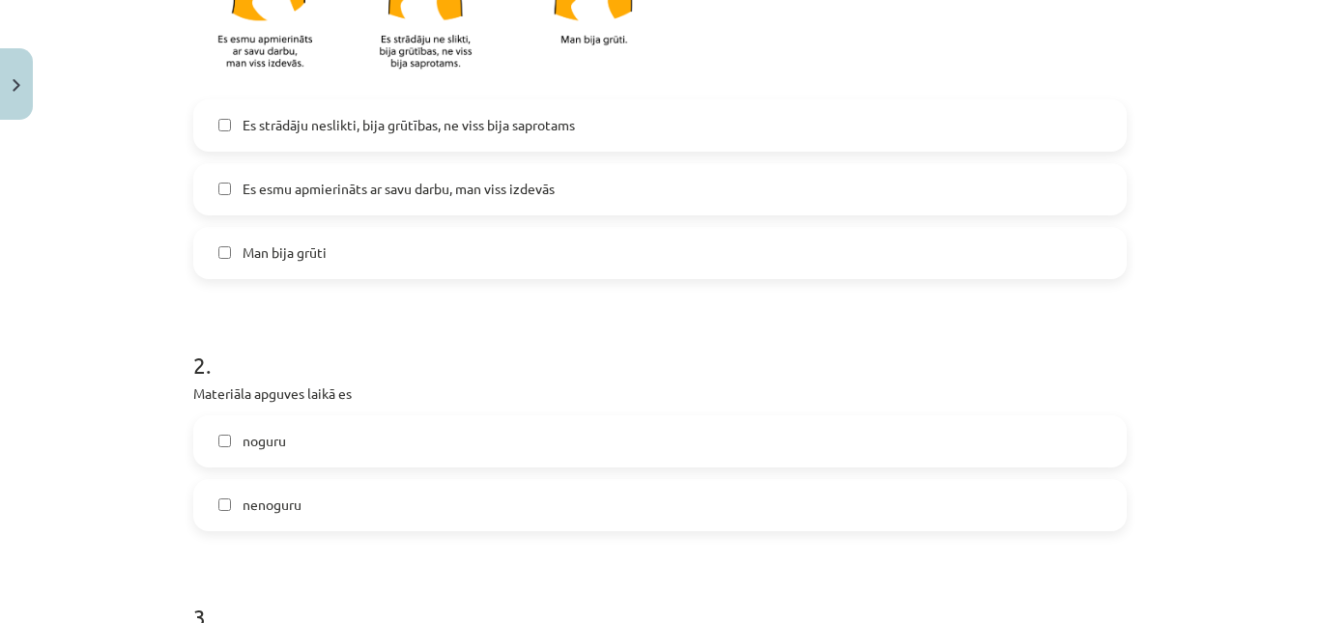
scroll to position [676, 0]
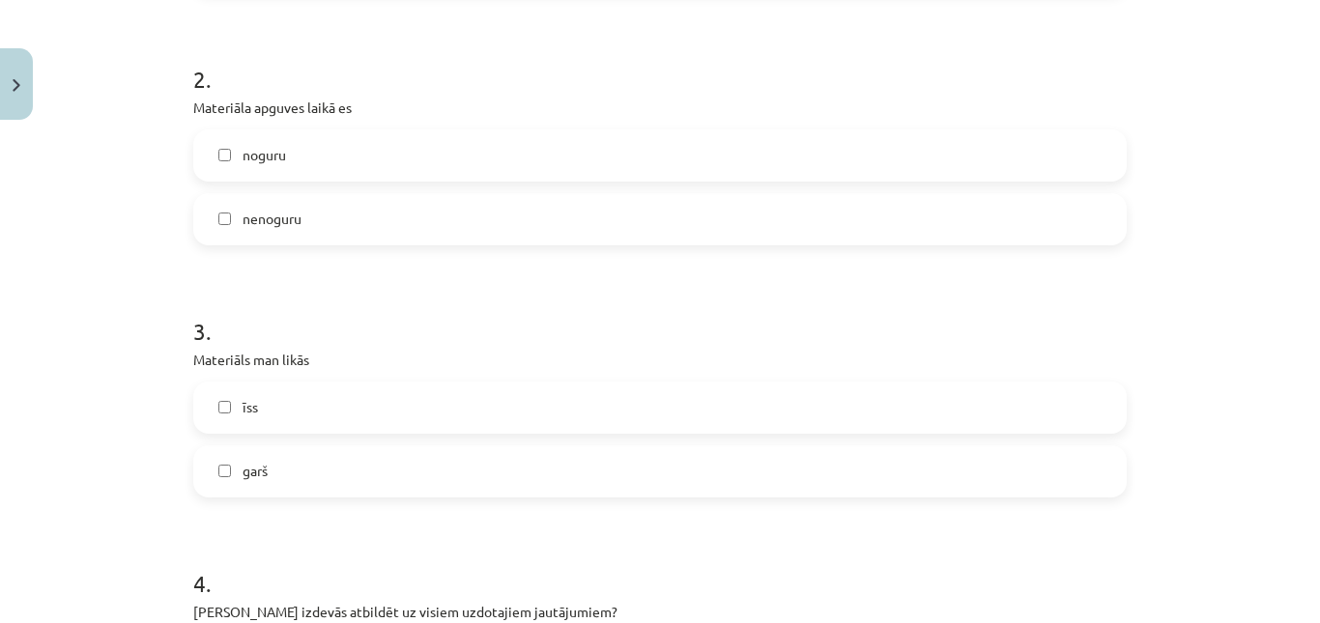
click at [346, 236] on label "nenoguru" at bounding box center [659, 219] width 929 height 48
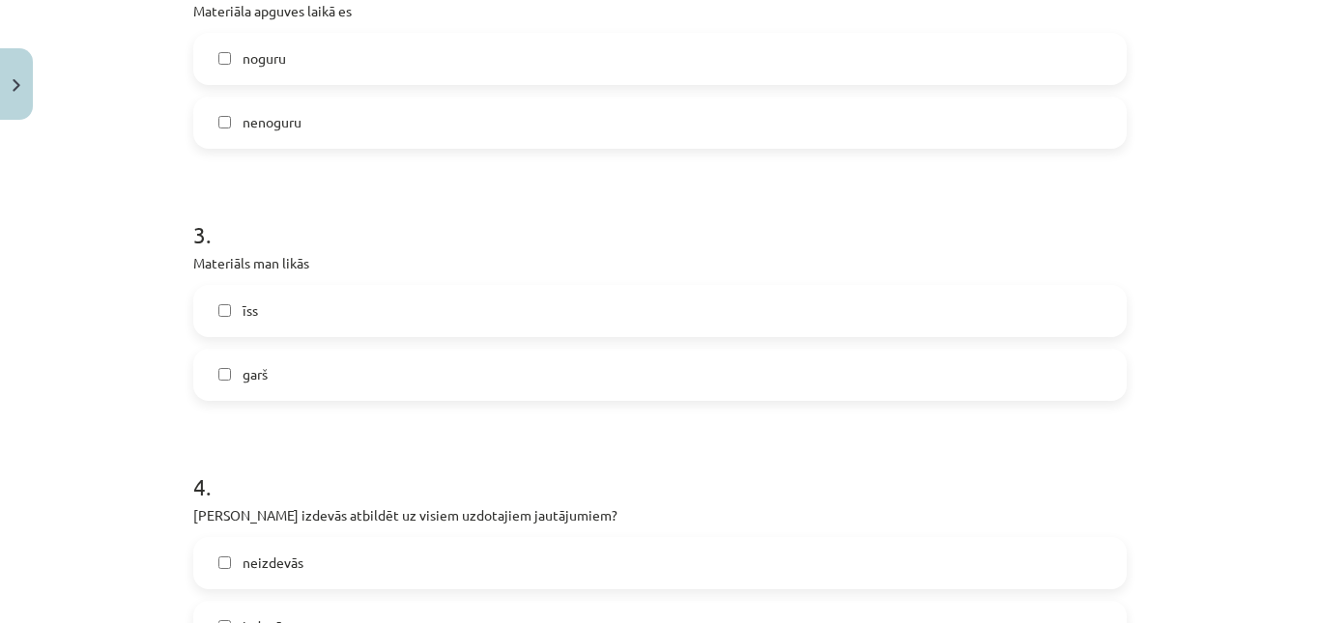
click at [375, 323] on label "īss" at bounding box center [659, 311] width 929 height 48
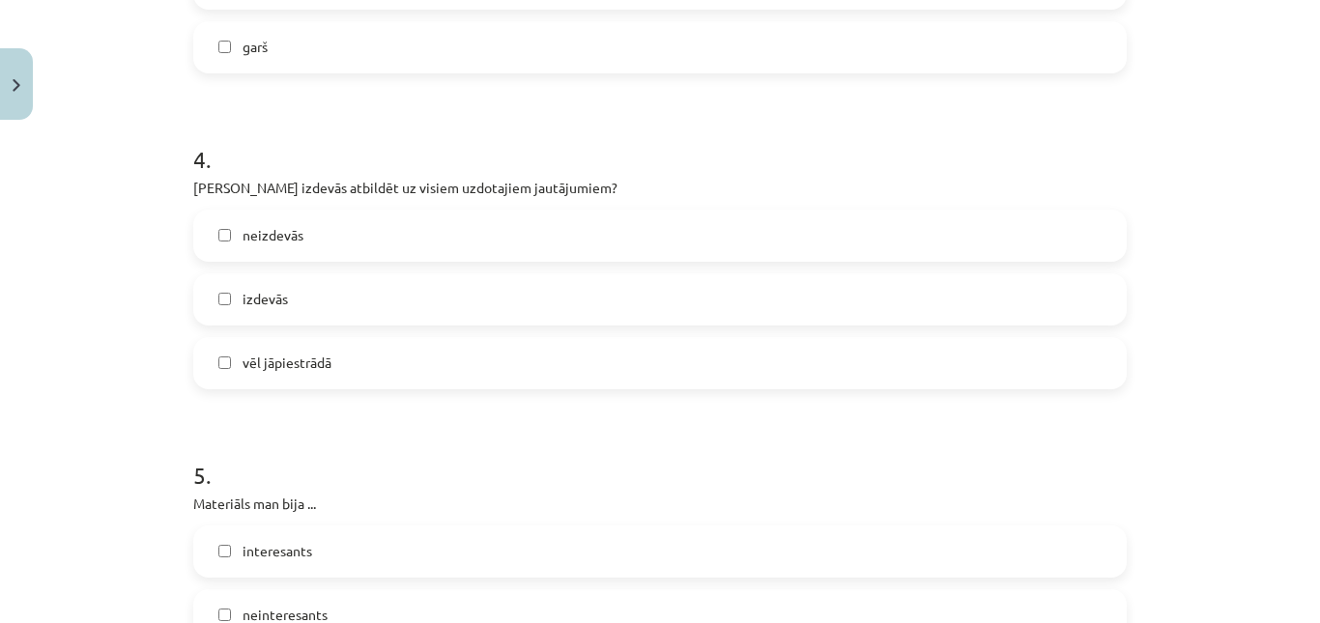
scroll to position [1353, 0]
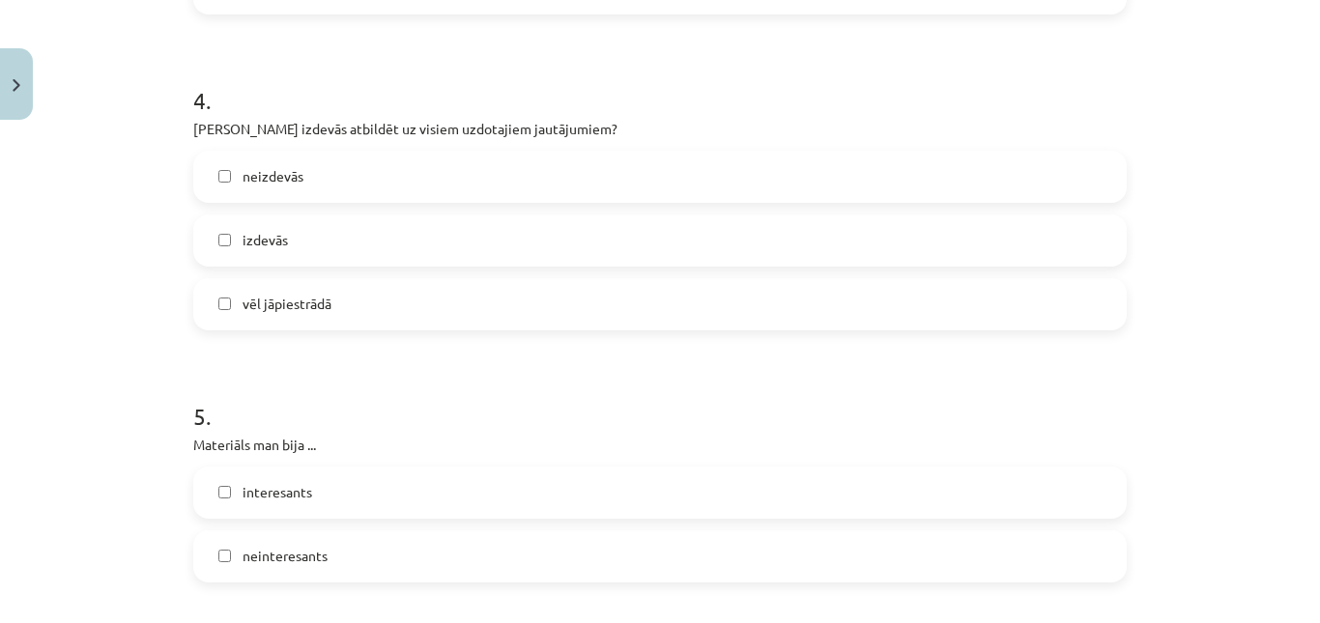
click at [384, 328] on label "vēl jāpiestrādā" at bounding box center [659, 304] width 929 height 48
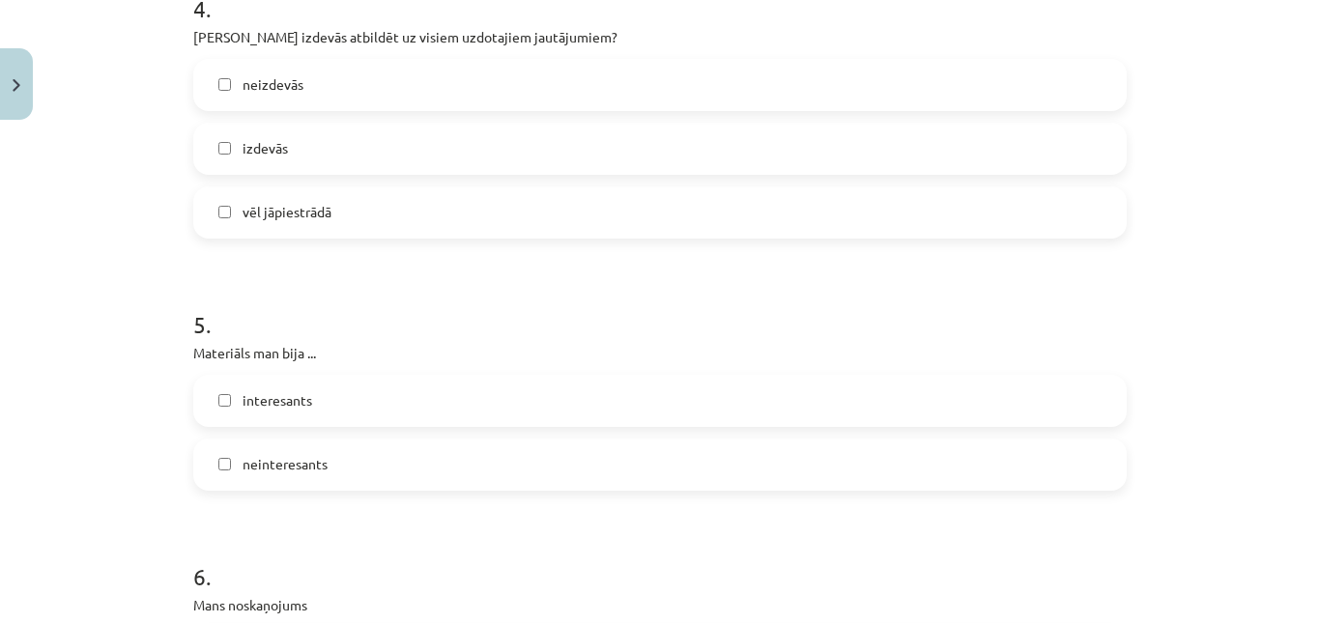
scroll to position [1546, 0]
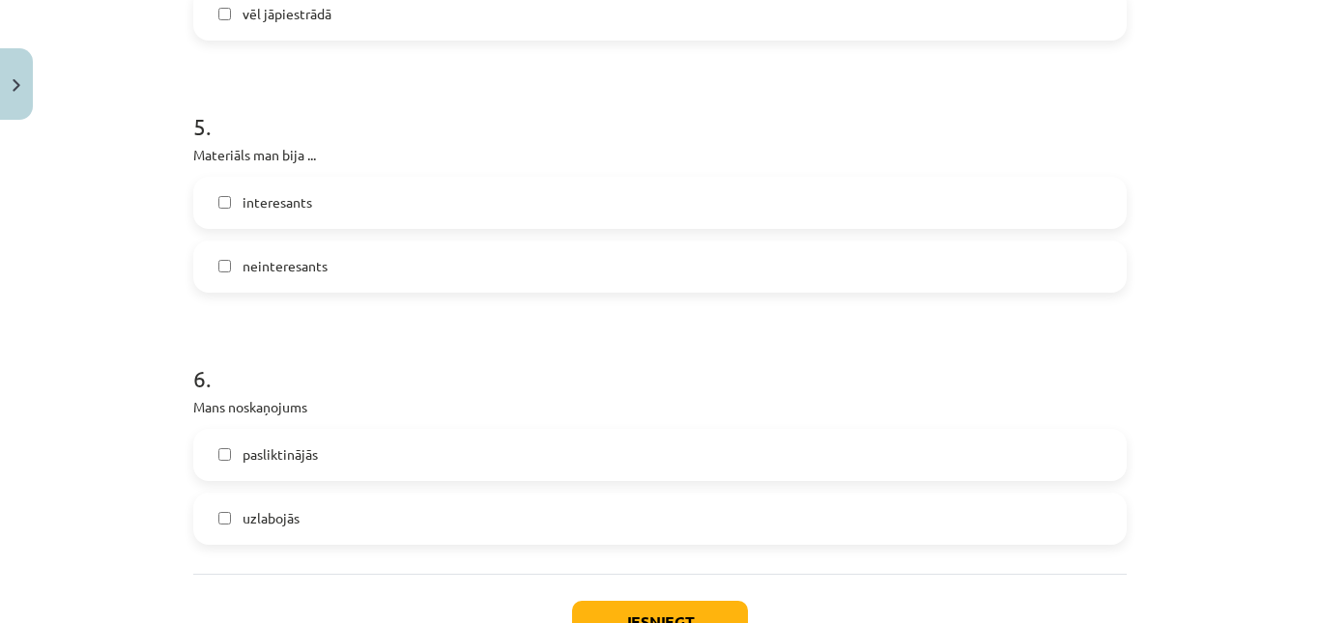
click at [353, 227] on label "interesants" at bounding box center [659, 203] width 929 height 48
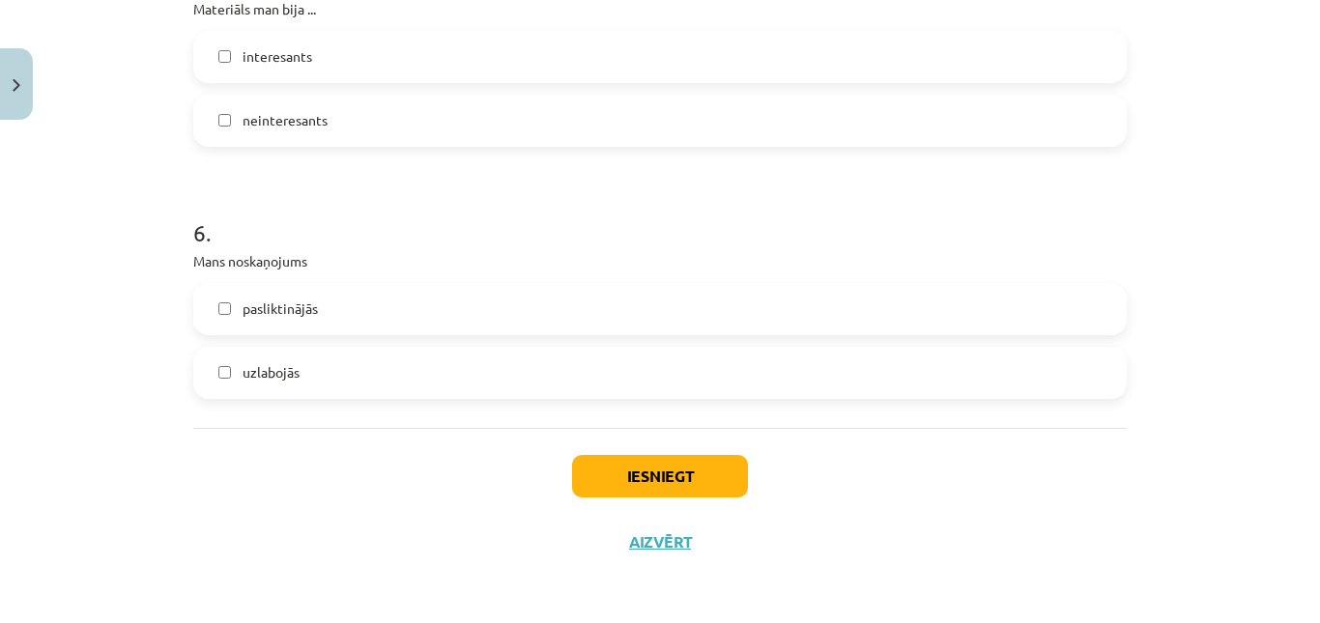
scroll to position [1812, 0]
click at [657, 465] on button "Iesniegt" at bounding box center [660, 476] width 176 height 43
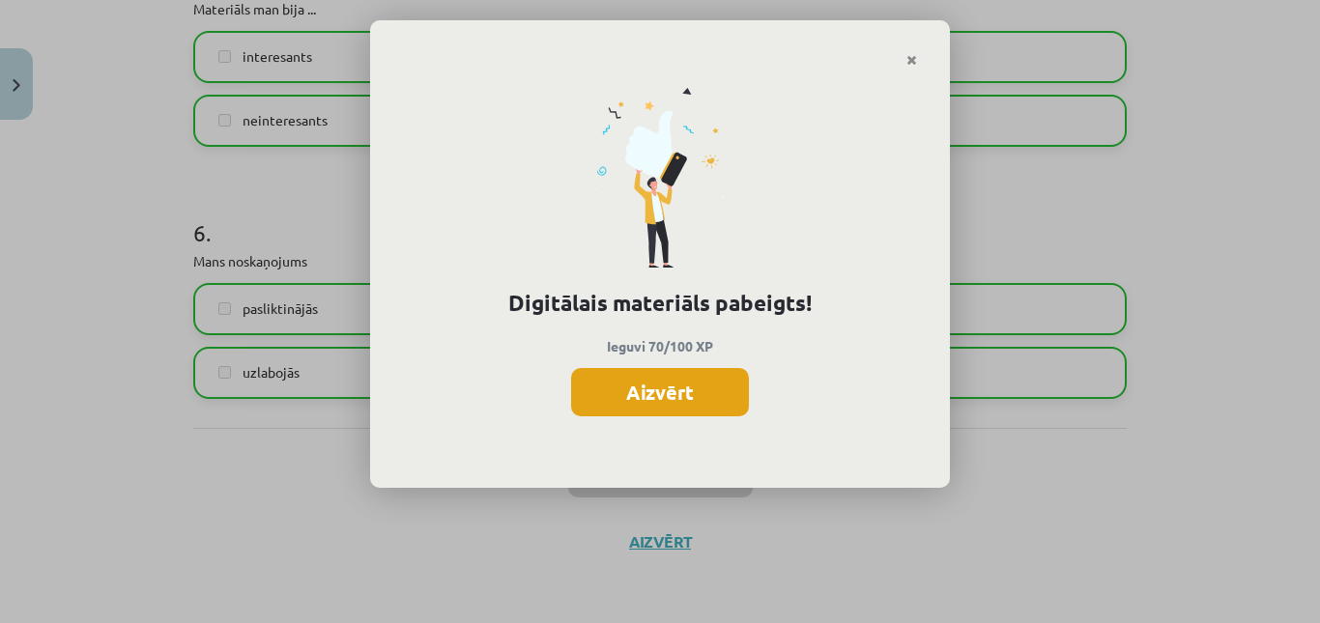
click at [698, 387] on button "Aizvērt" at bounding box center [660, 392] width 178 height 48
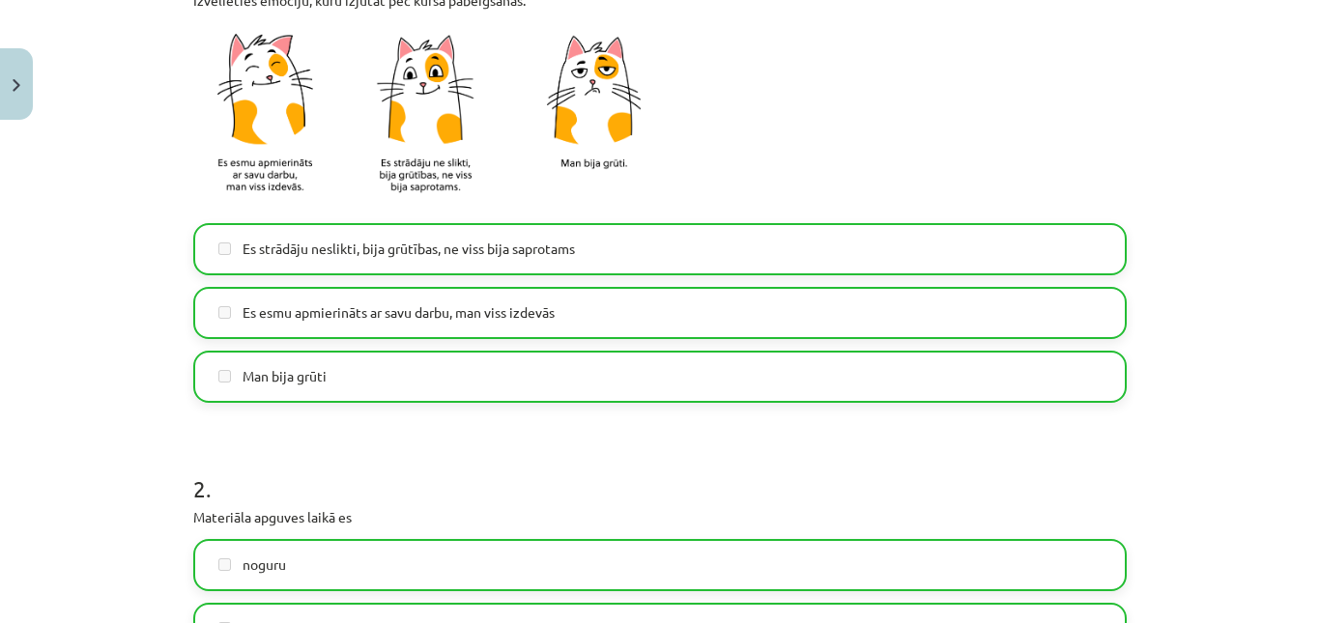
scroll to position [0, 0]
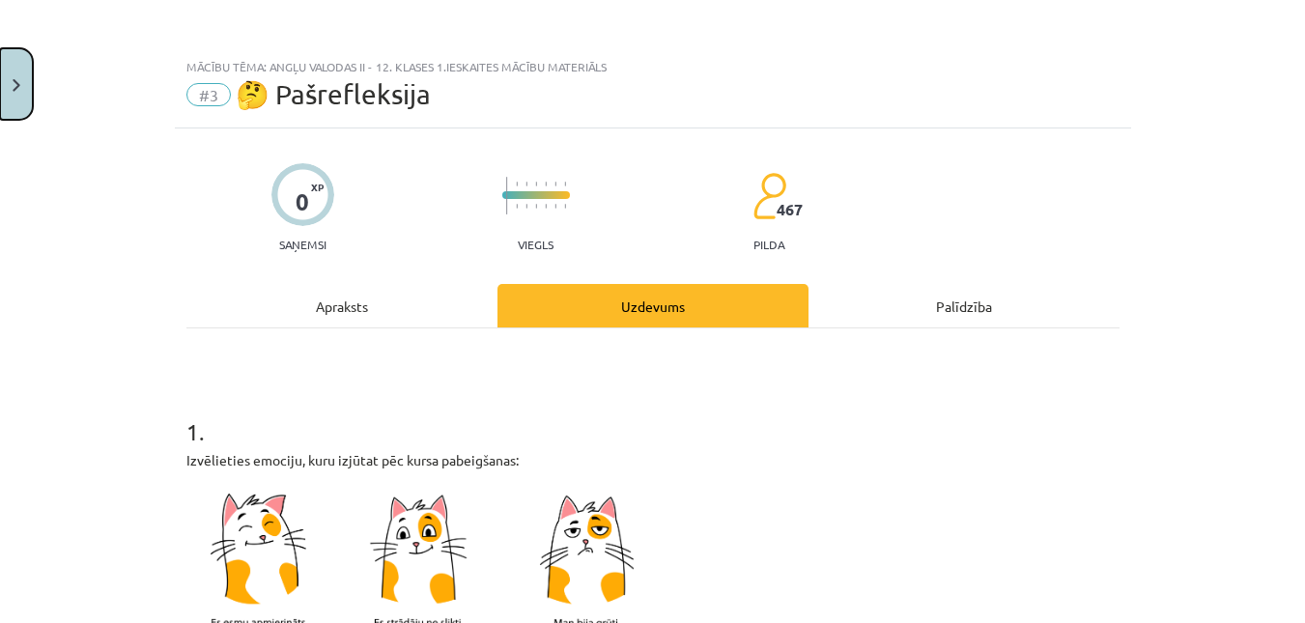
click at [29, 94] on button "Close" at bounding box center [16, 83] width 33 height 71
click at [137, 113] on div "Mācību tēma: Angļu valodas ii - 12. klases 1.ieskaites mācību materiāls #3 🤔 Pa…" at bounding box center [652, 311] width 1305 height 623
click at [74, 130] on span "Sākums" at bounding box center [73, 125] width 49 height 17
